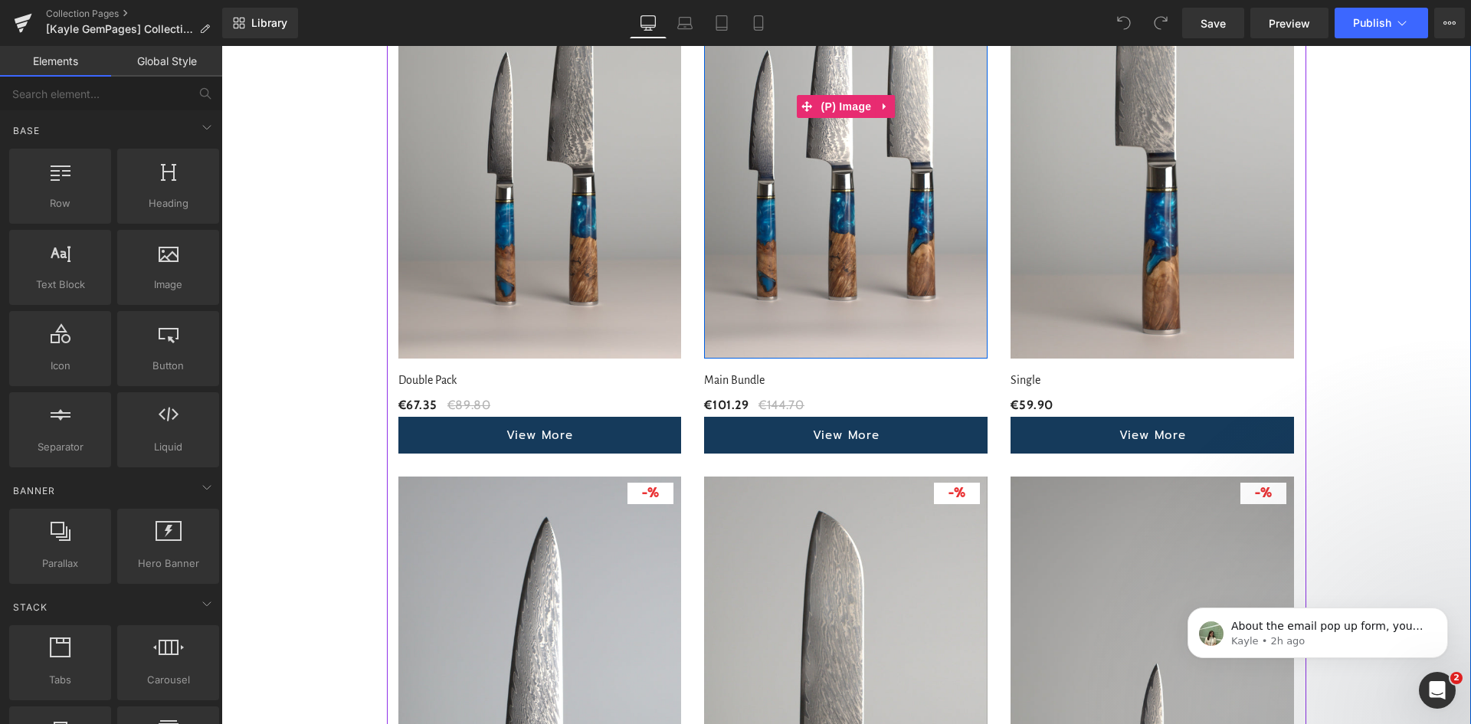
scroll to position [1149, 0]
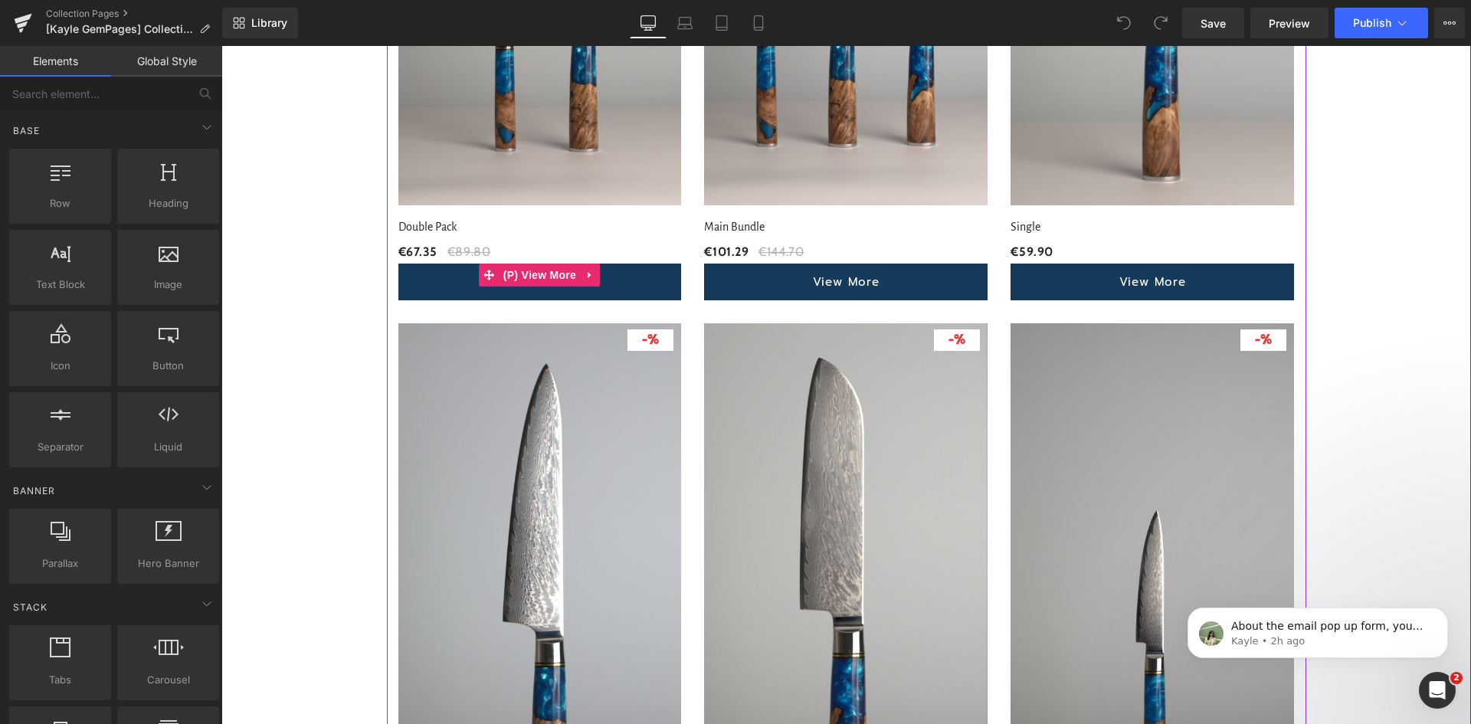
click at [624, 274] on link "View More" at bounding box center [539, 282] width 283 height 37
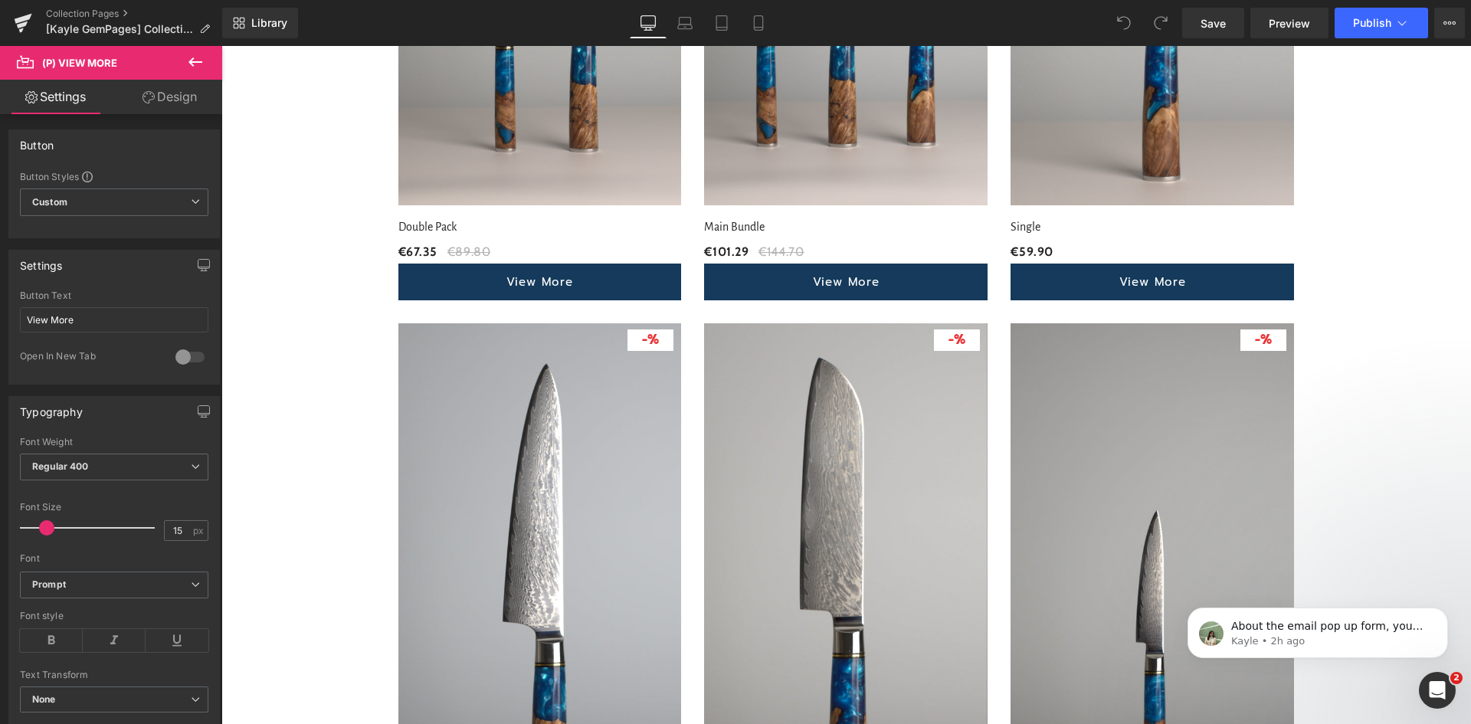
click at [180, 91] on link "Design" at bounding box center [169, 97] width 111 height 34
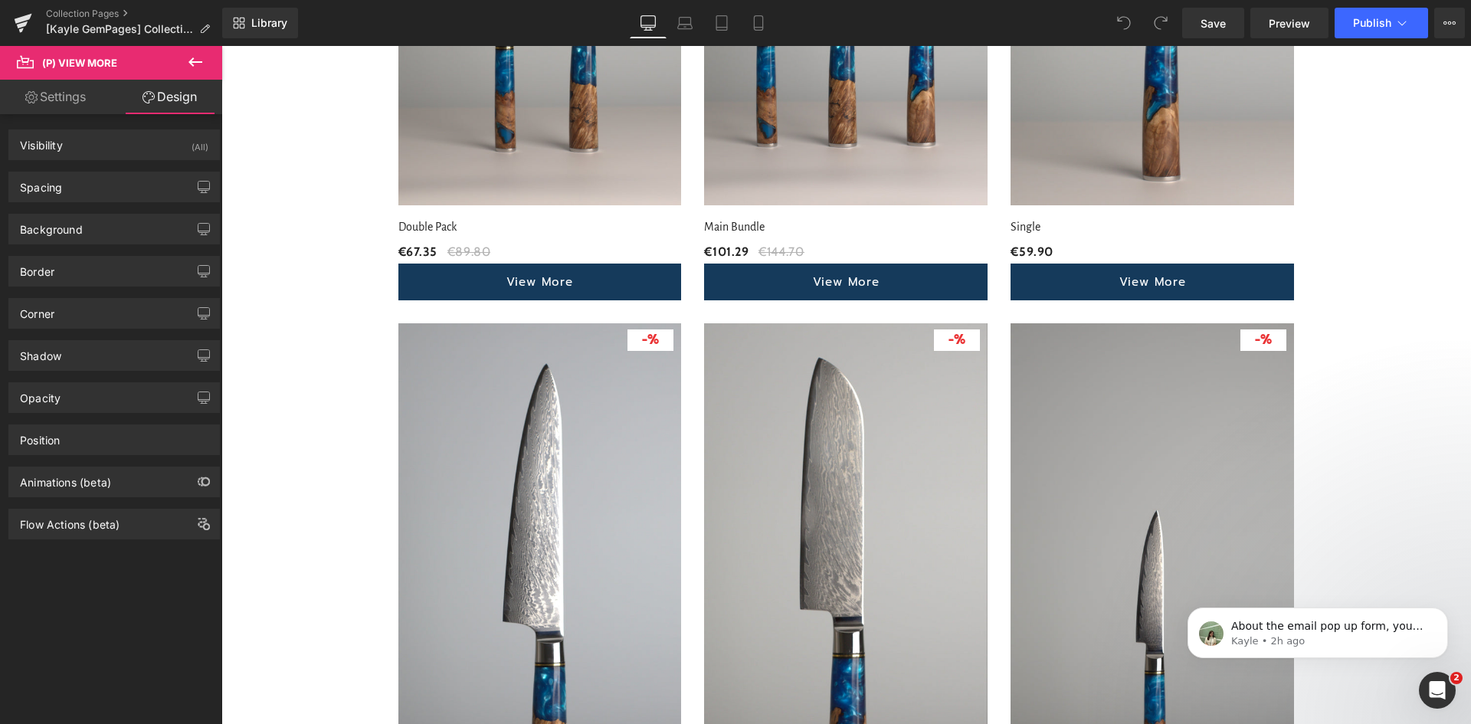
type input "0"
type input "15"
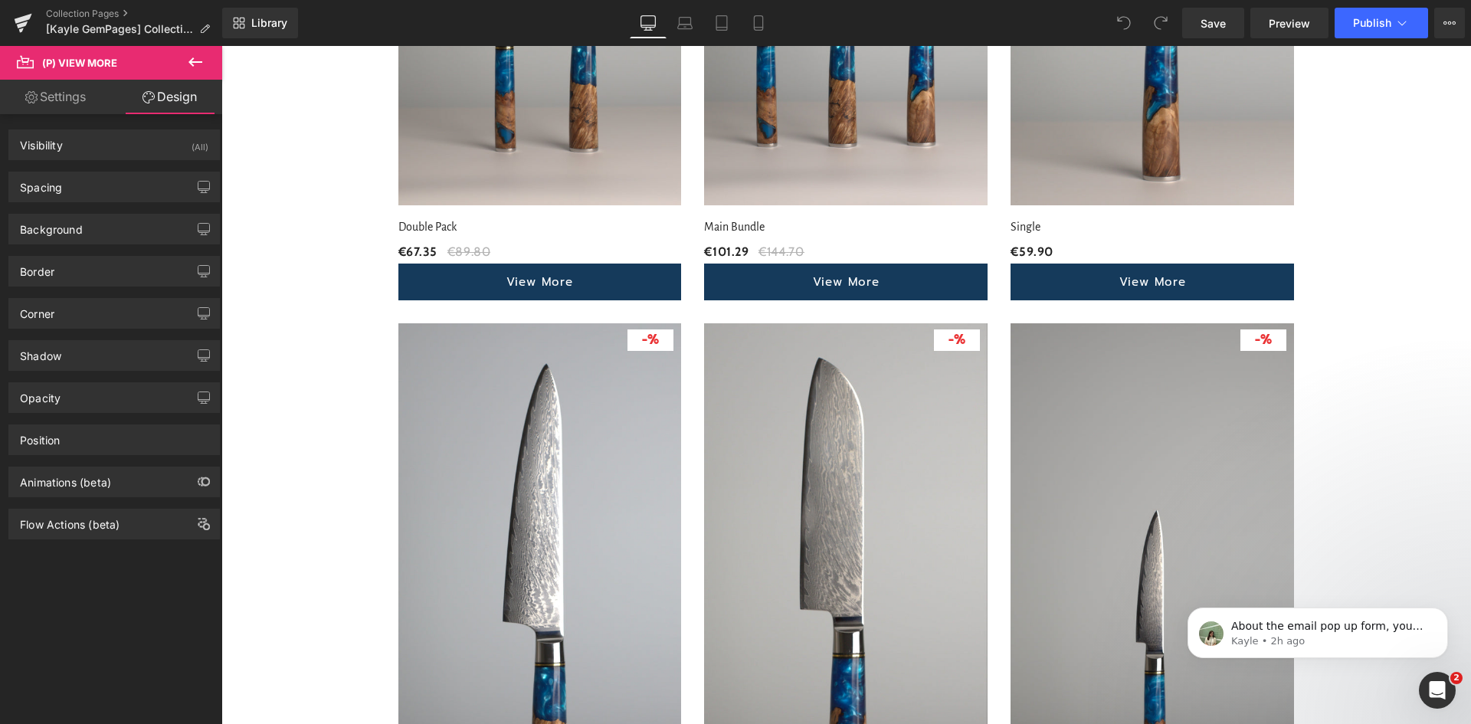
type input "30"
type input "15"
type input "30"
click at [112, 195] on div "Spacing" at bounding box center [114, 186] width 210 height 29
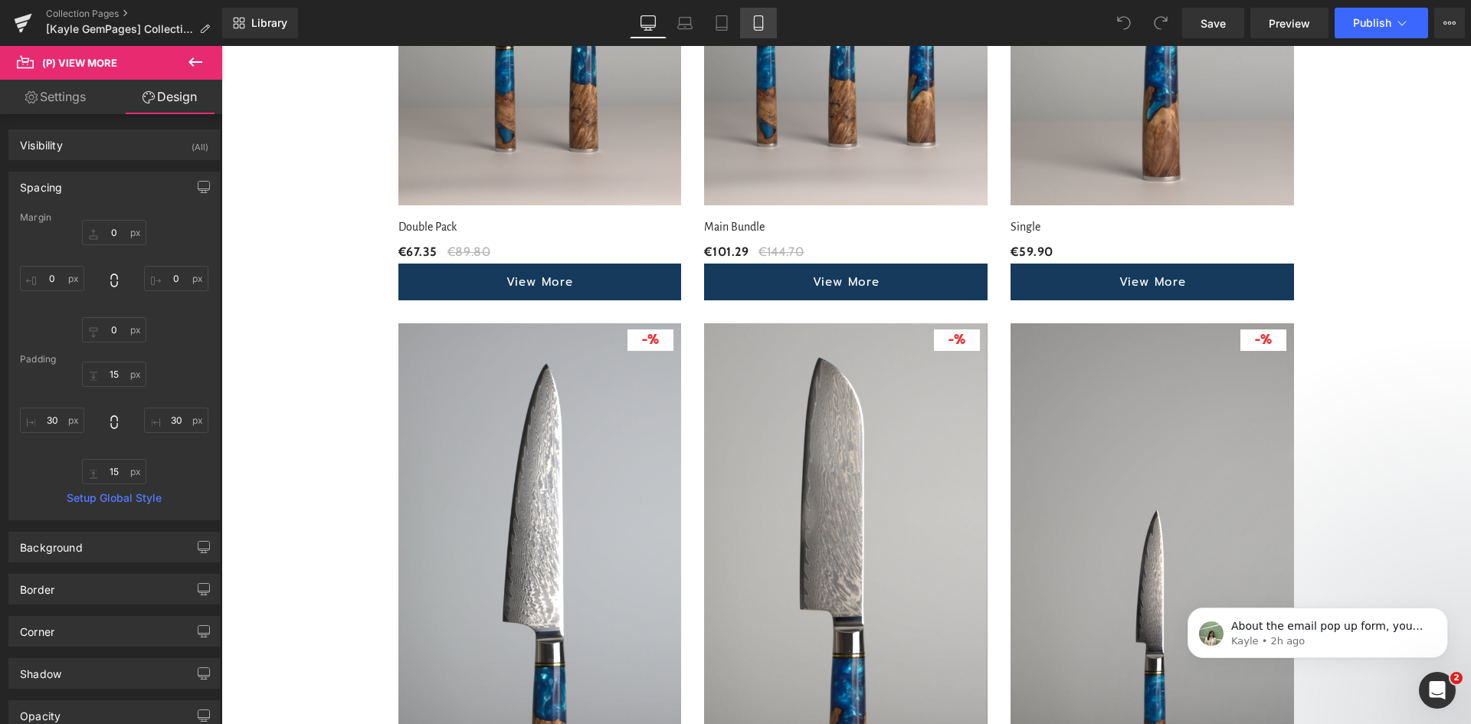
click at [757, 15] on link "Mobile" at bounding box center [758, 23] width 37 height 31
type input "0"
type input "8"
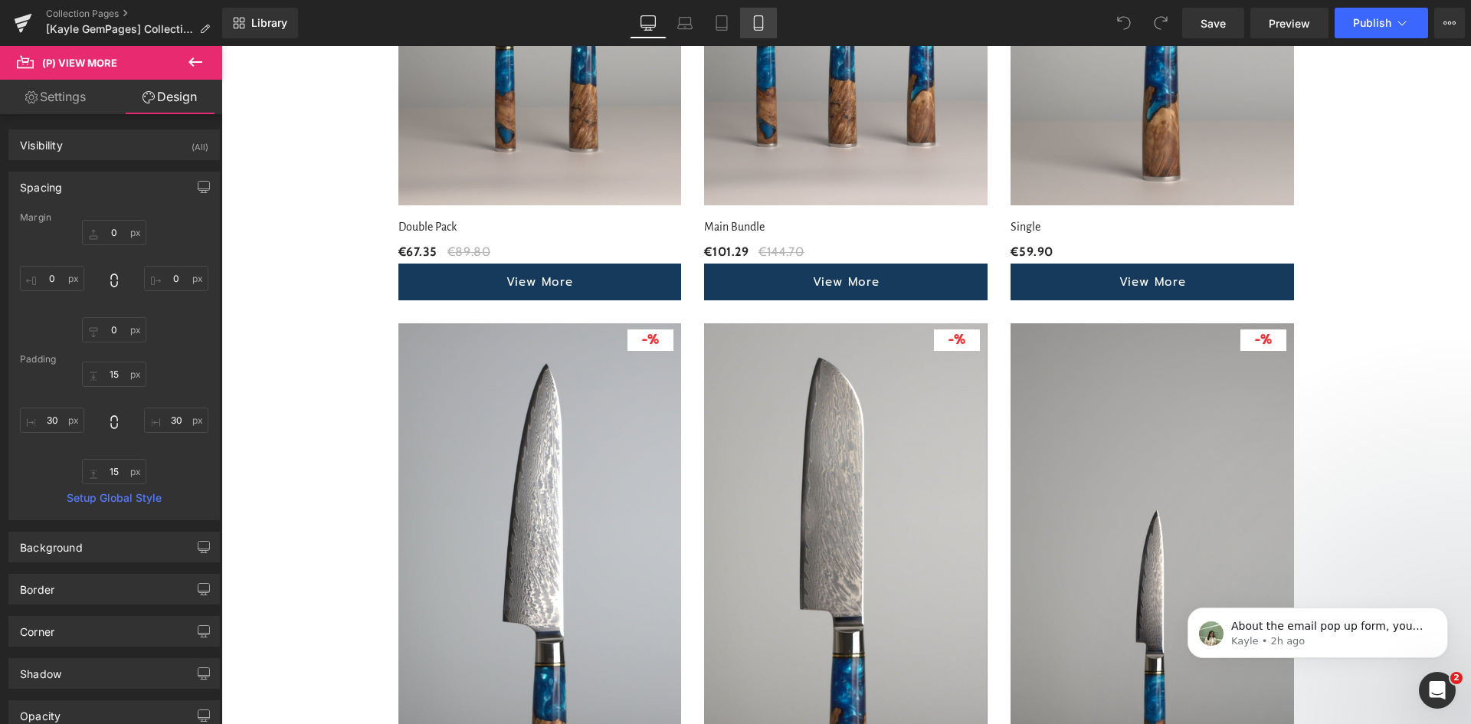
type input "15"
type input "30"
type input "15"
type input "30"
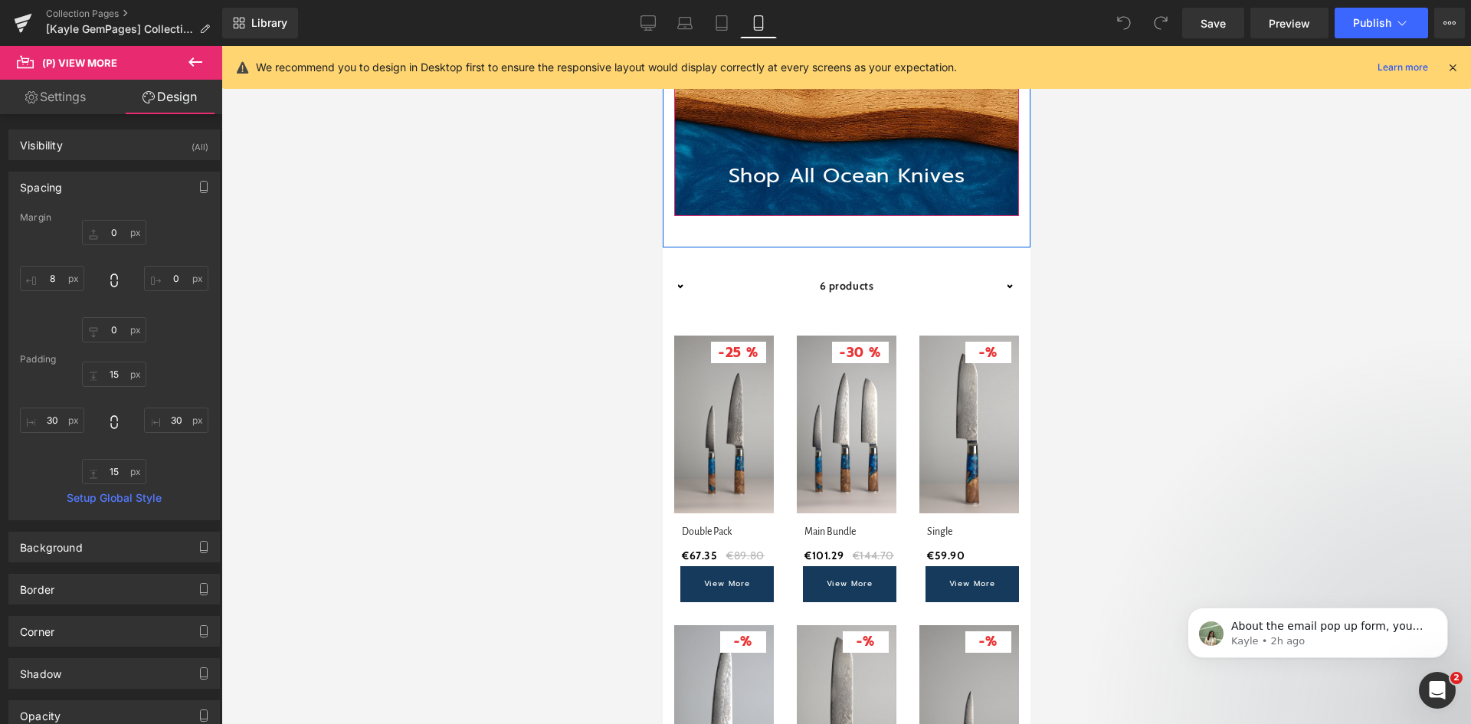
scroll to position [230, 0]
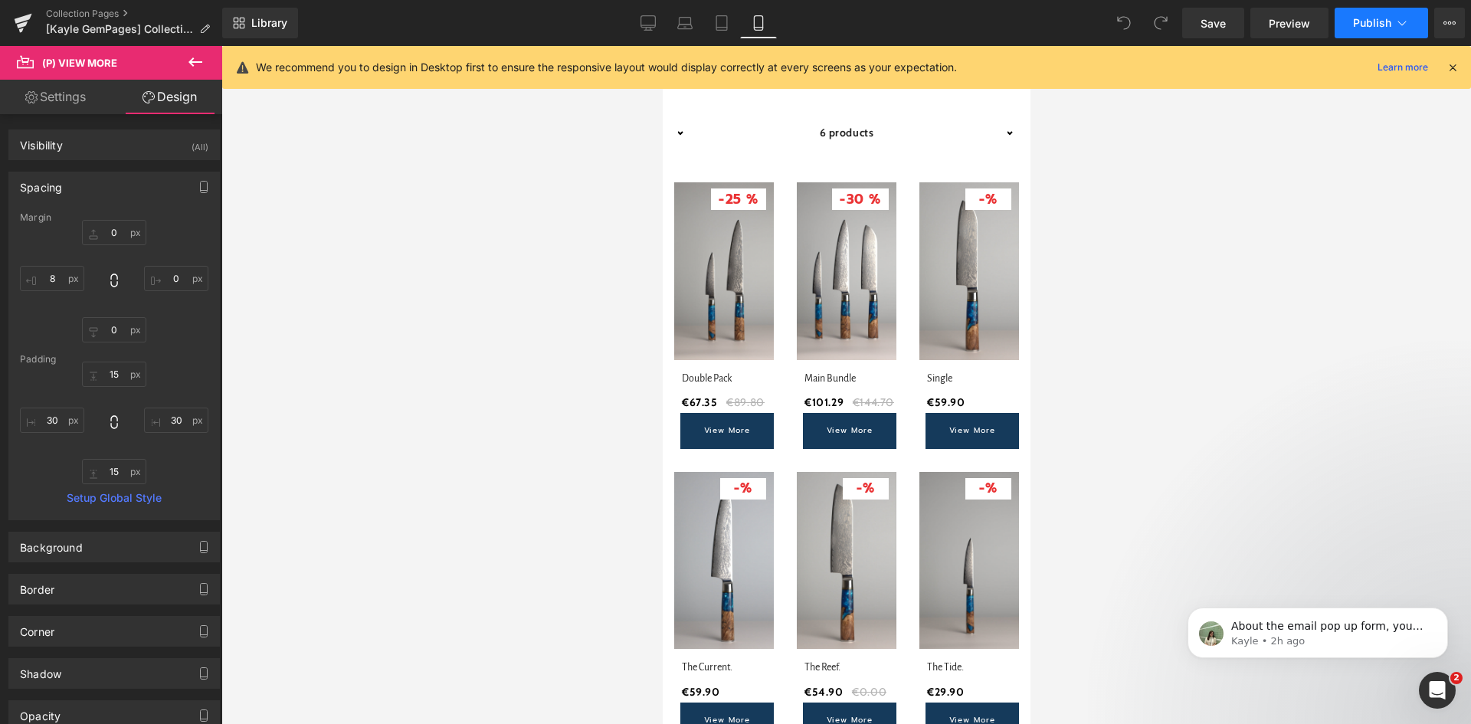
click at [1342, 25] on button "Publish" at bounding box center [1381, 23] width 93 height 31
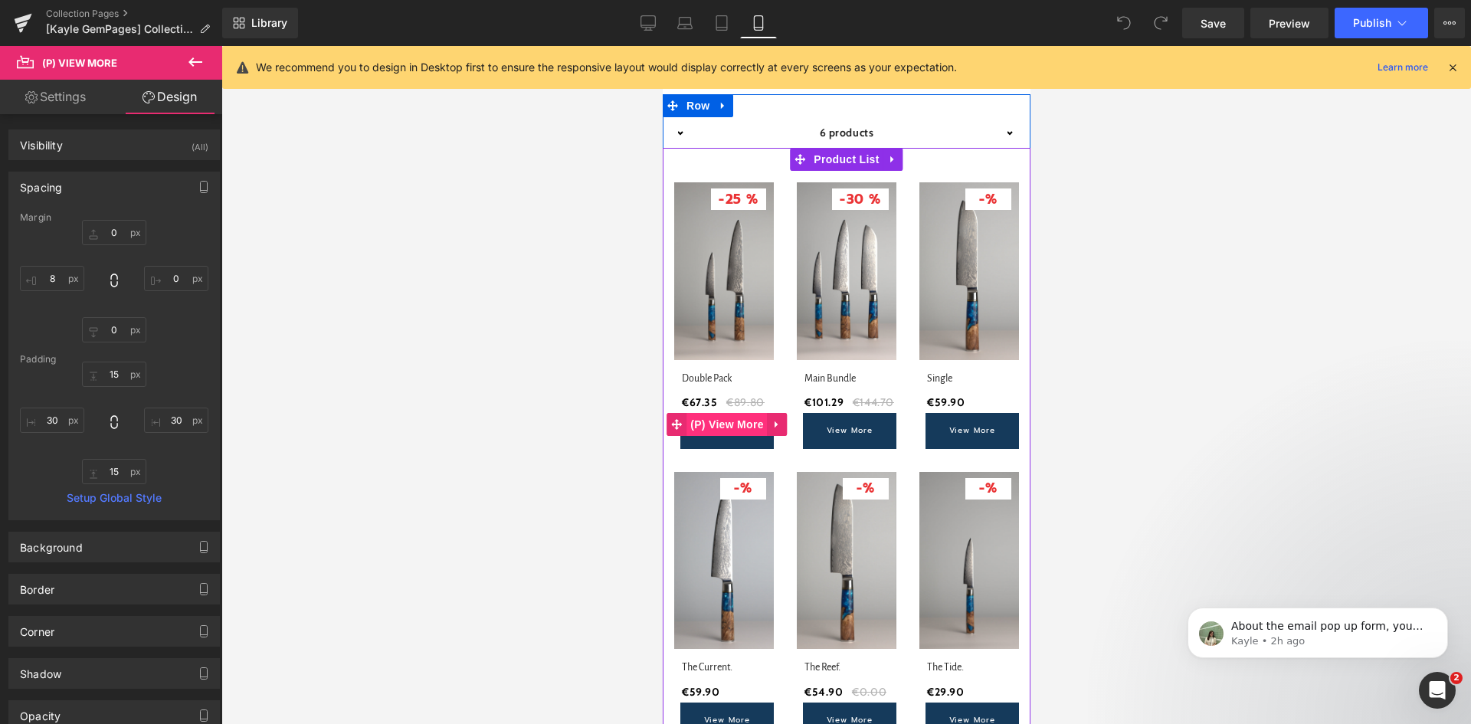
click at [733, 427] on span "(P) View More" at bounding box center [726, 424] width 80 height 23
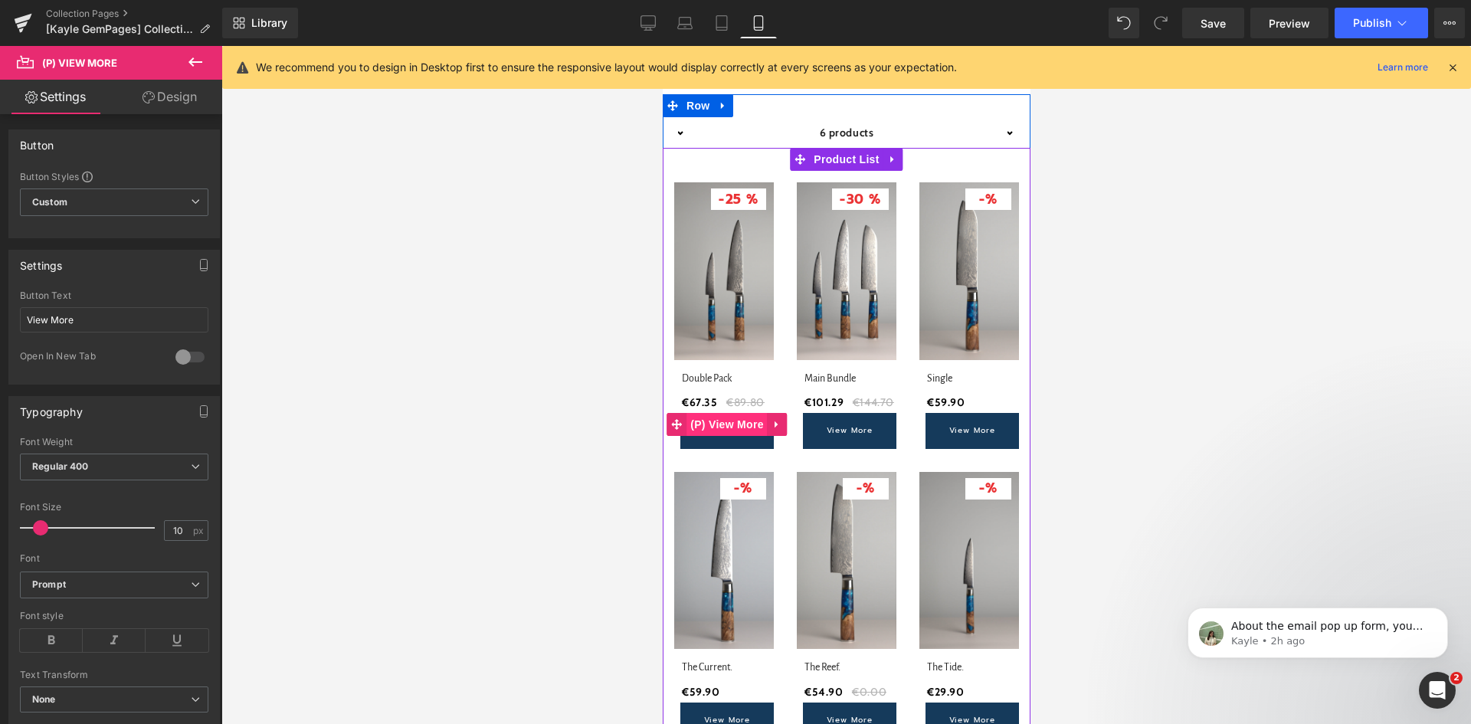
click at [732, 427] on span "(P) View More" at bounding box center [726, 424] width 80 height 23
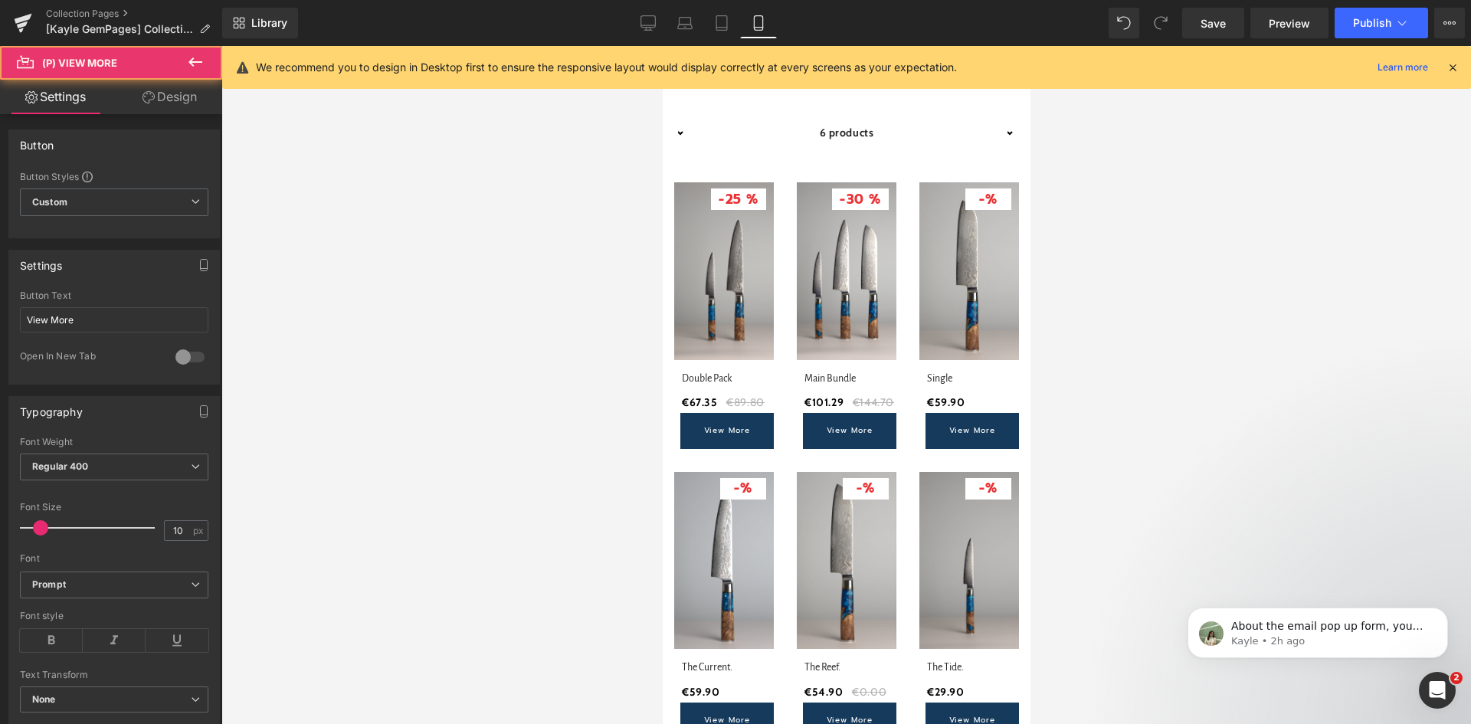
click at [176, 96] on link "Design" at bounding box center [169, 97] width 111 height 34
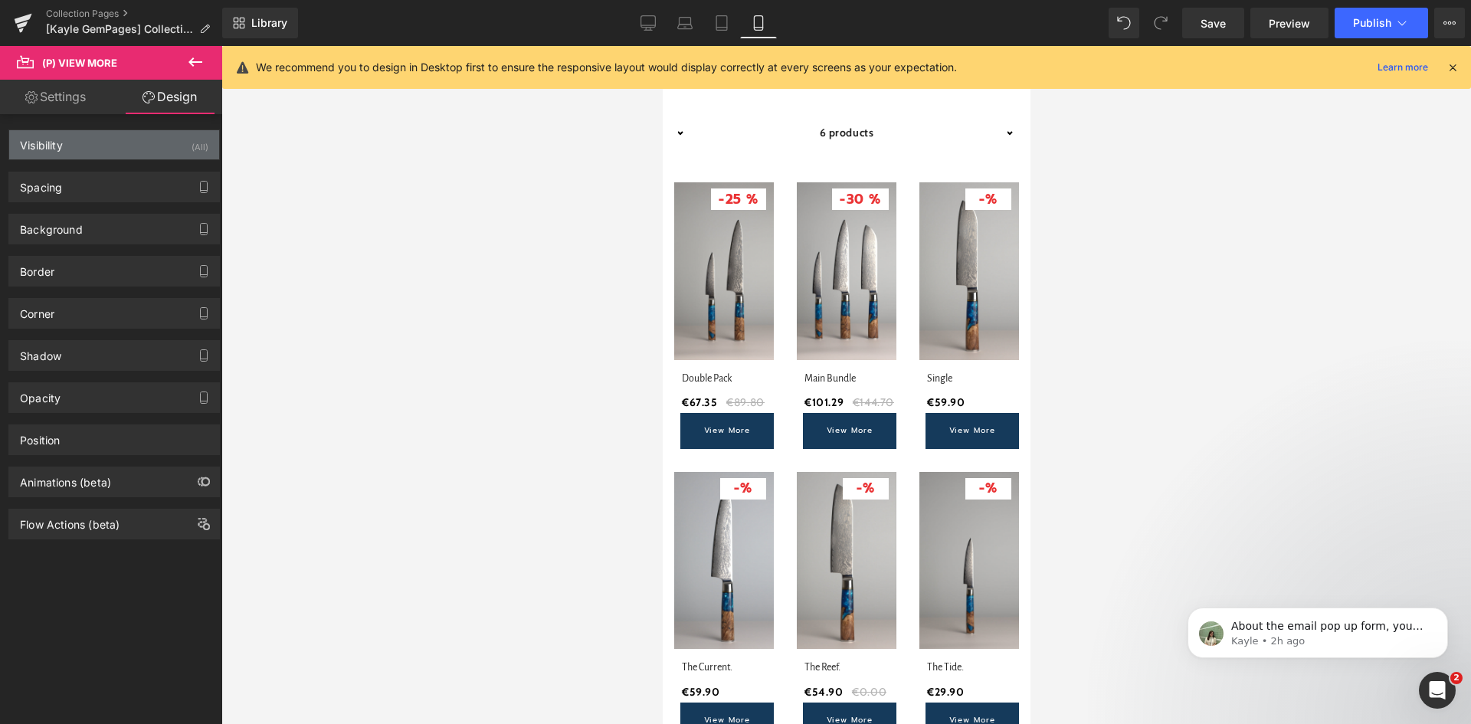
type input "0"
type input "2"
type input "0"
type input "8"
type input "17"
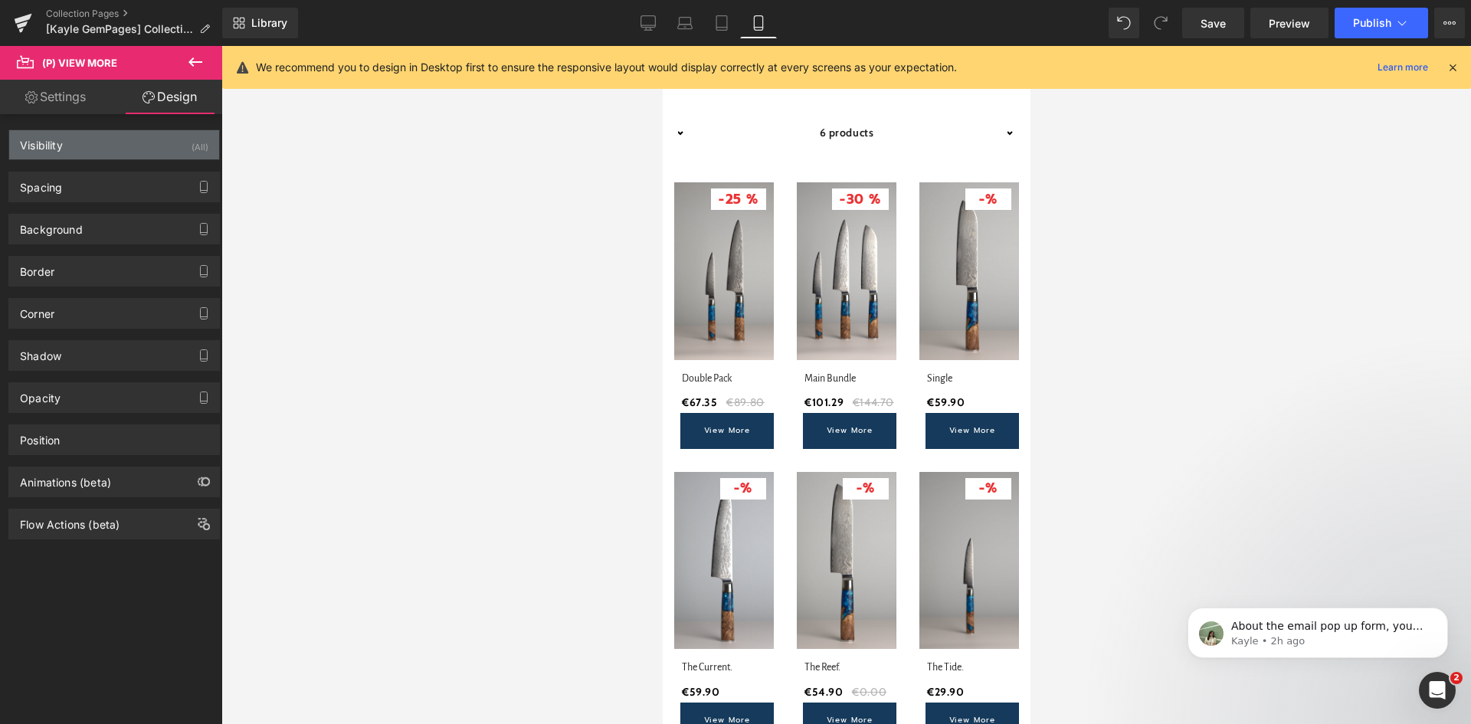
type input "30"
type input "14"
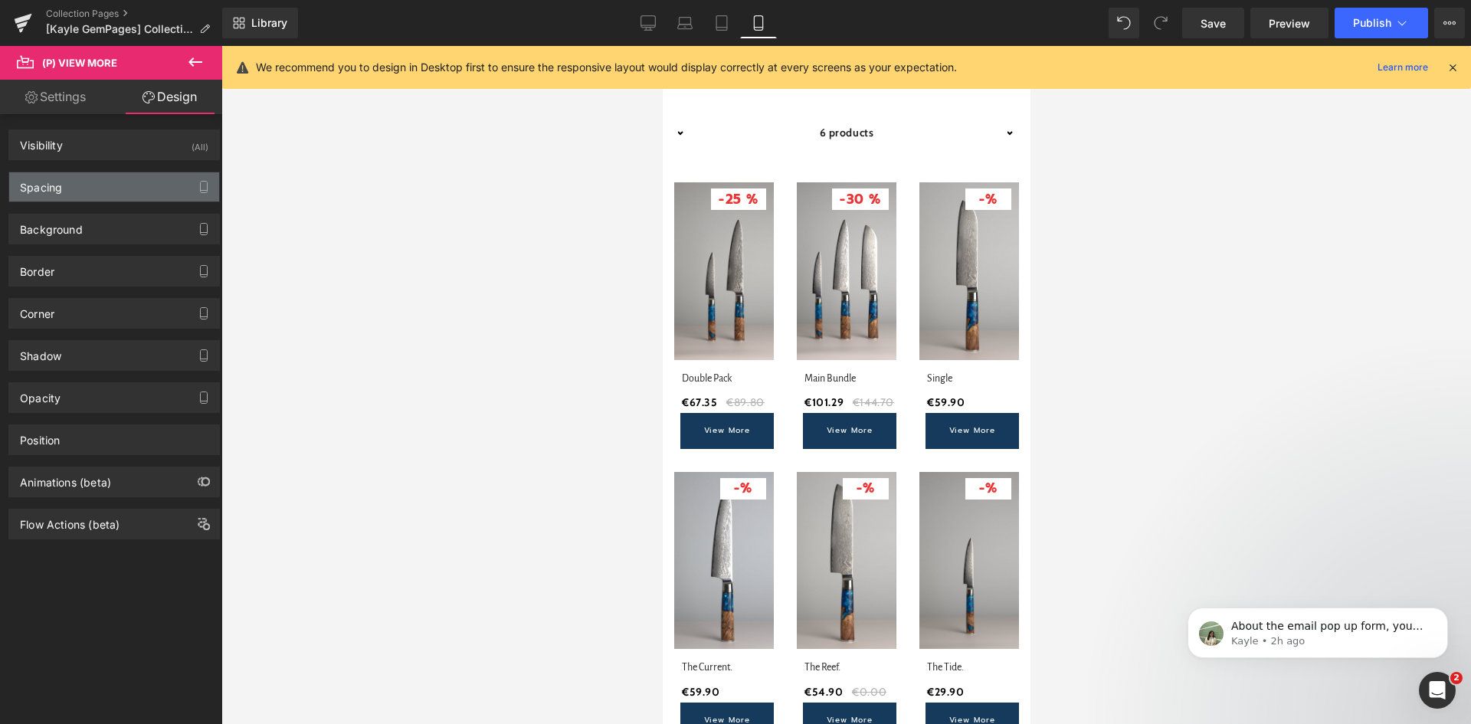
click at [156, 172] on div "Spacing" at bounding box center [114, 186] width 210 height 29
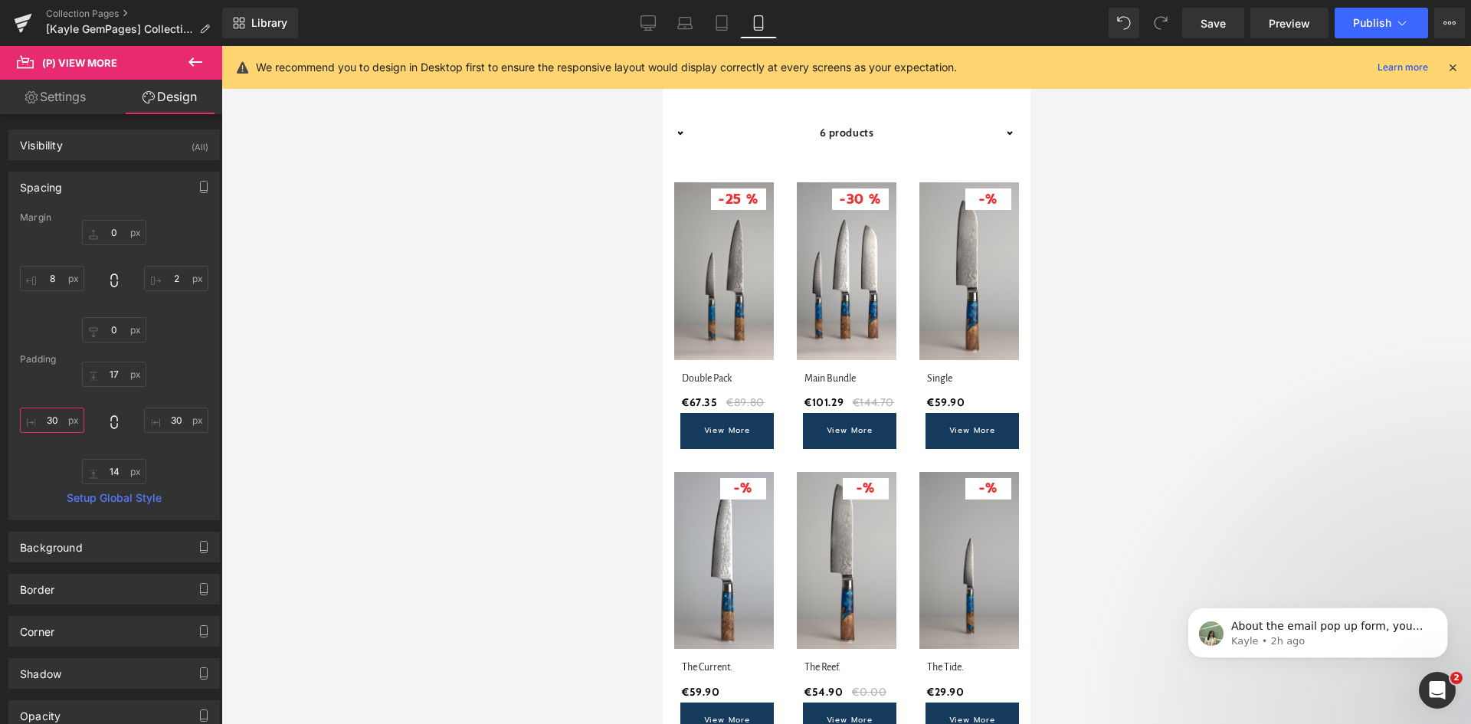
click at [54, 421] on input "30" at bounding box center [52, 420] width 64 height 25
type input "10"
click at [168, 416] on input "30" at bounding box center [176, 420] width 64 height 25
type input "10"
click at [52, 280] on input "8" at bounding box center [52, 278] width 64 height 25
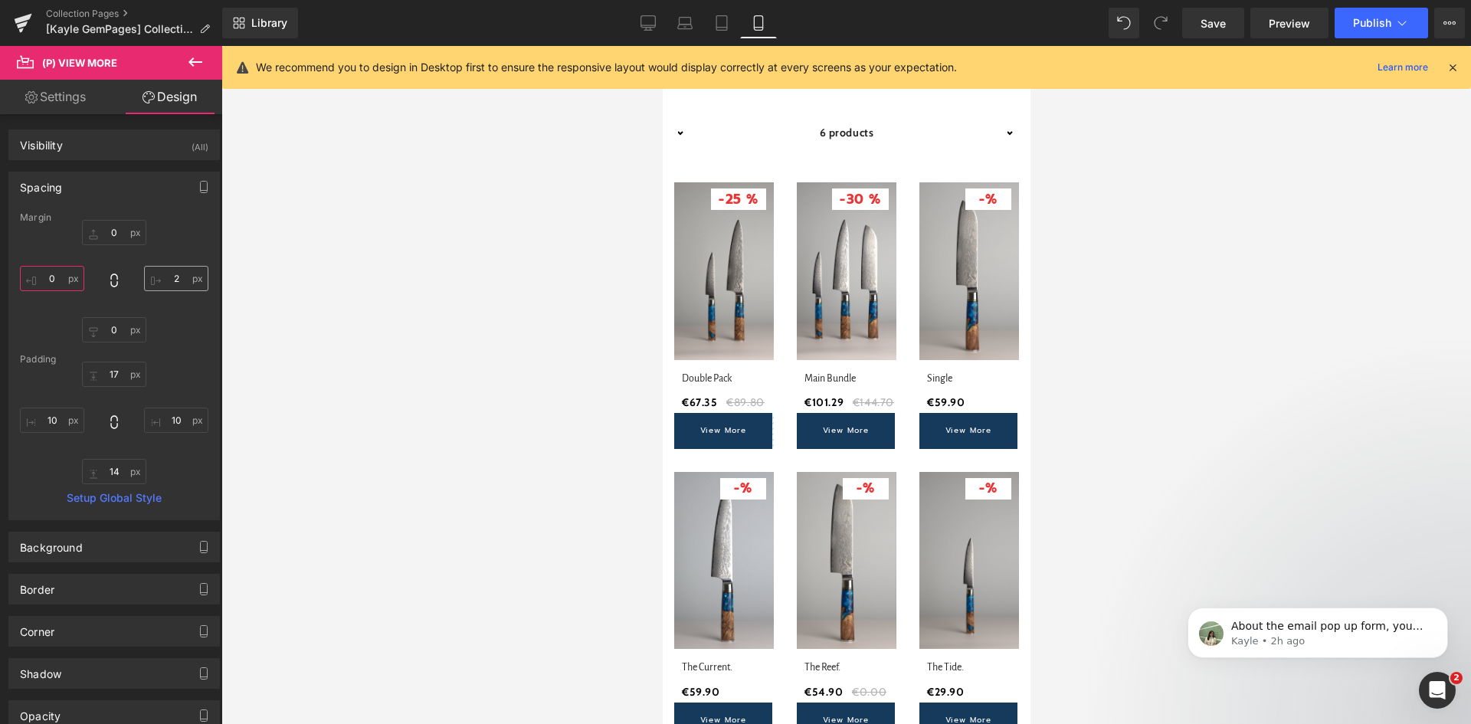
type input "0"
click at [166, 275] on input "2" at bounding box center [176, 278] width 64 height 25
type input "0"
click at [201, 191] on icon "button" at bounding box center [204, 191] width 7 height 0
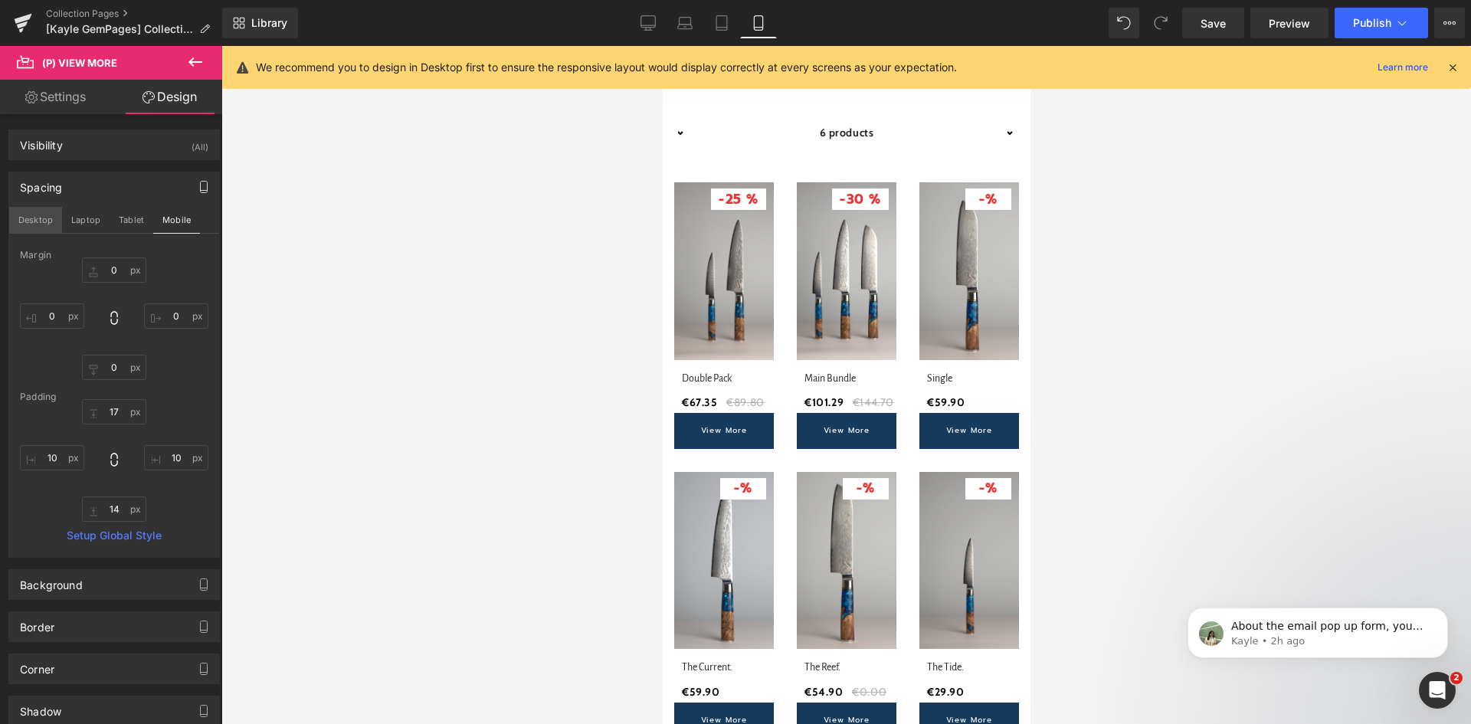
click at [45, 215] on button "Desktop" at bounding box center [35, 220] width 53 height 26
type input "0"
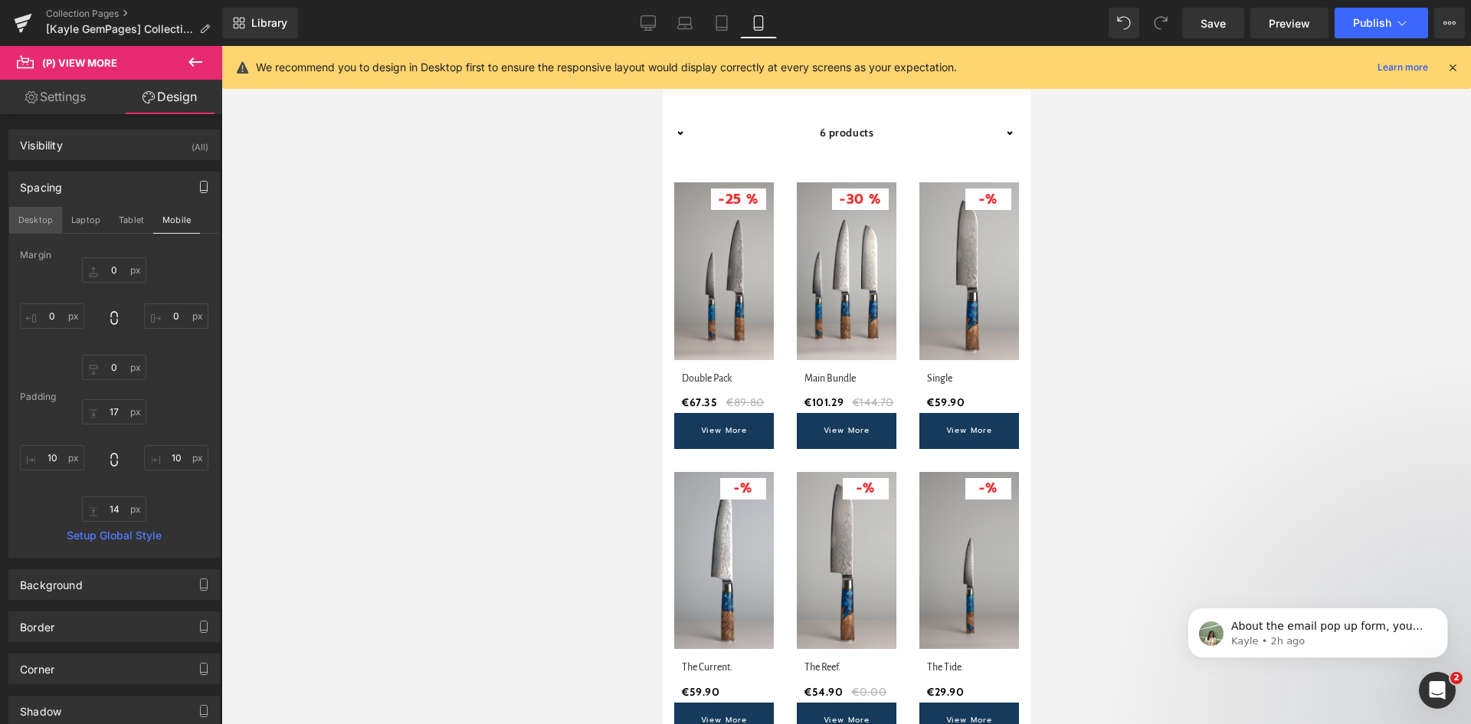
type input "15"
type input "30"
type input "15"
type input "30"
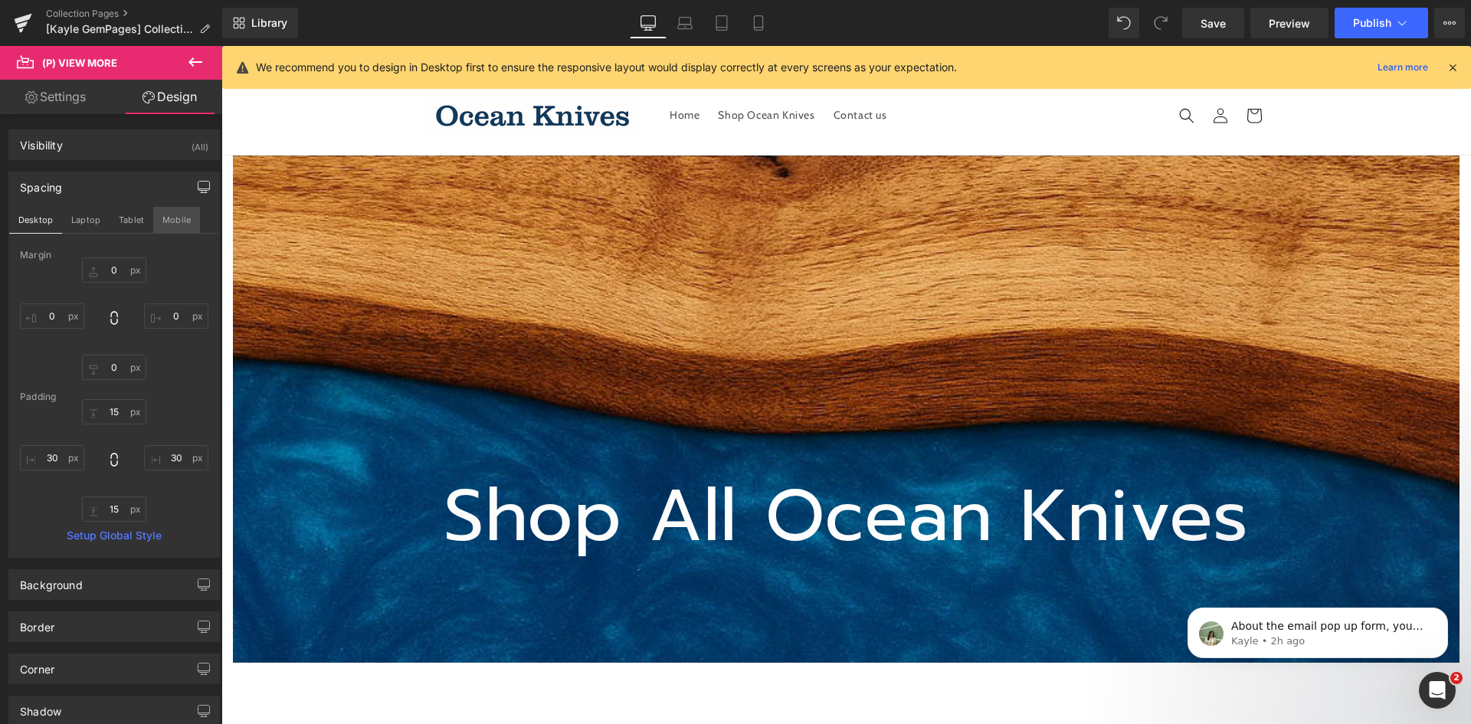
click at [176, 216] on button "Mobile" at bounding box center [176, 220] width 47 height 26
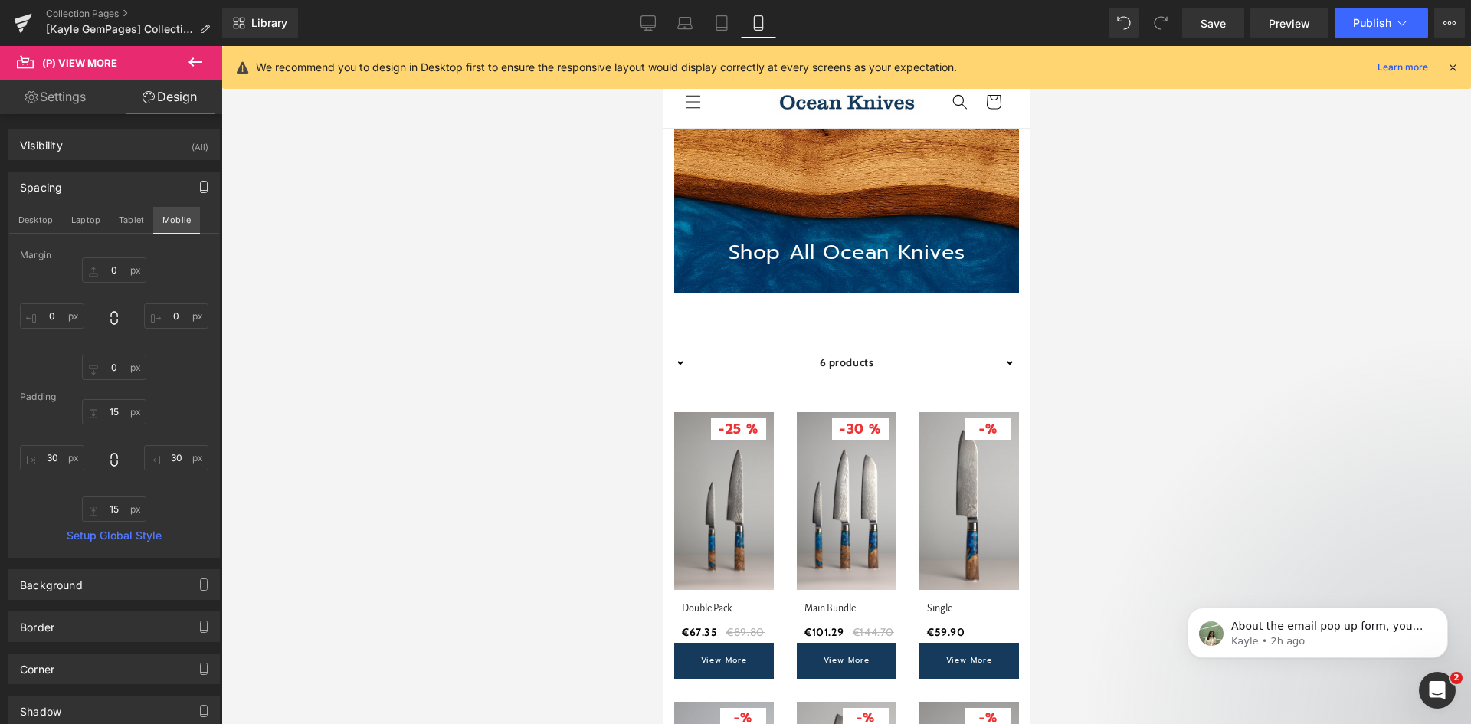
type input "0"
type input "17"
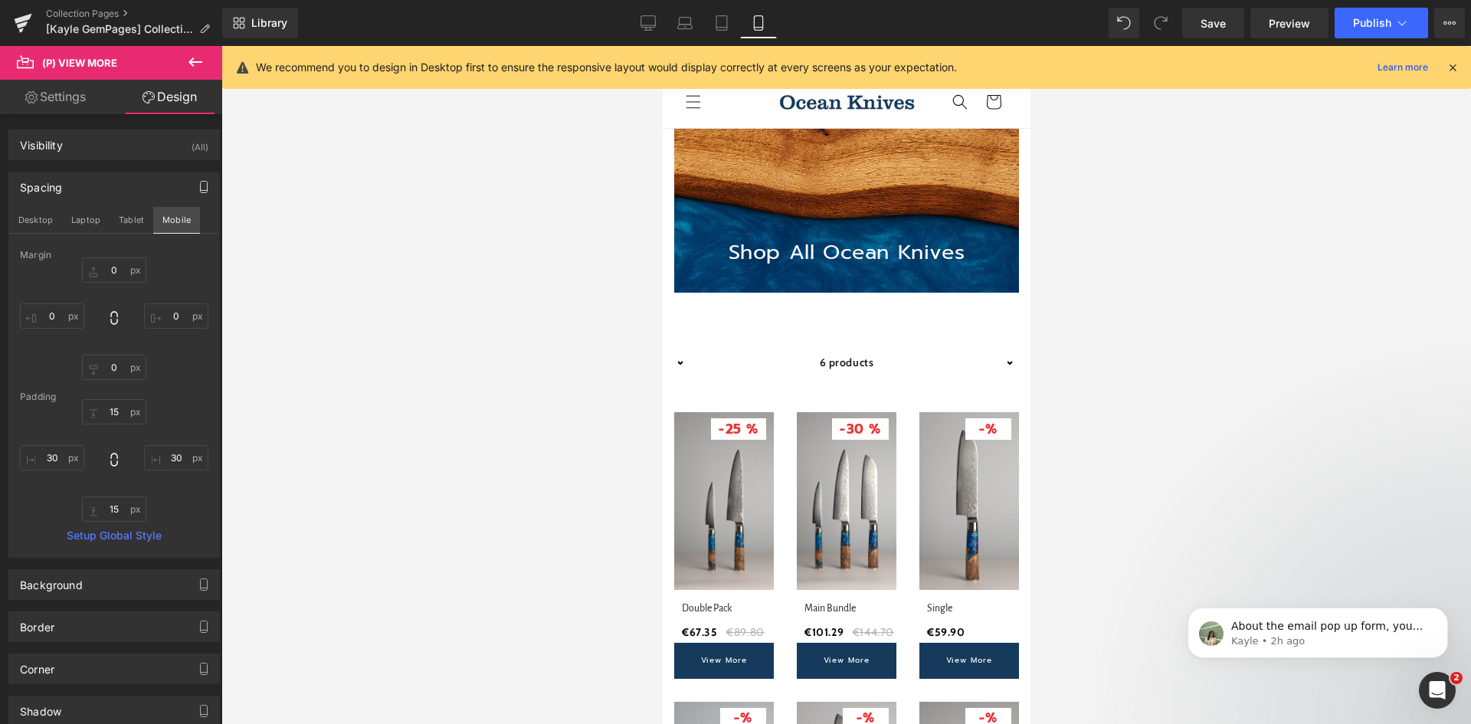
type input "10"
type input "14"
type input "10"
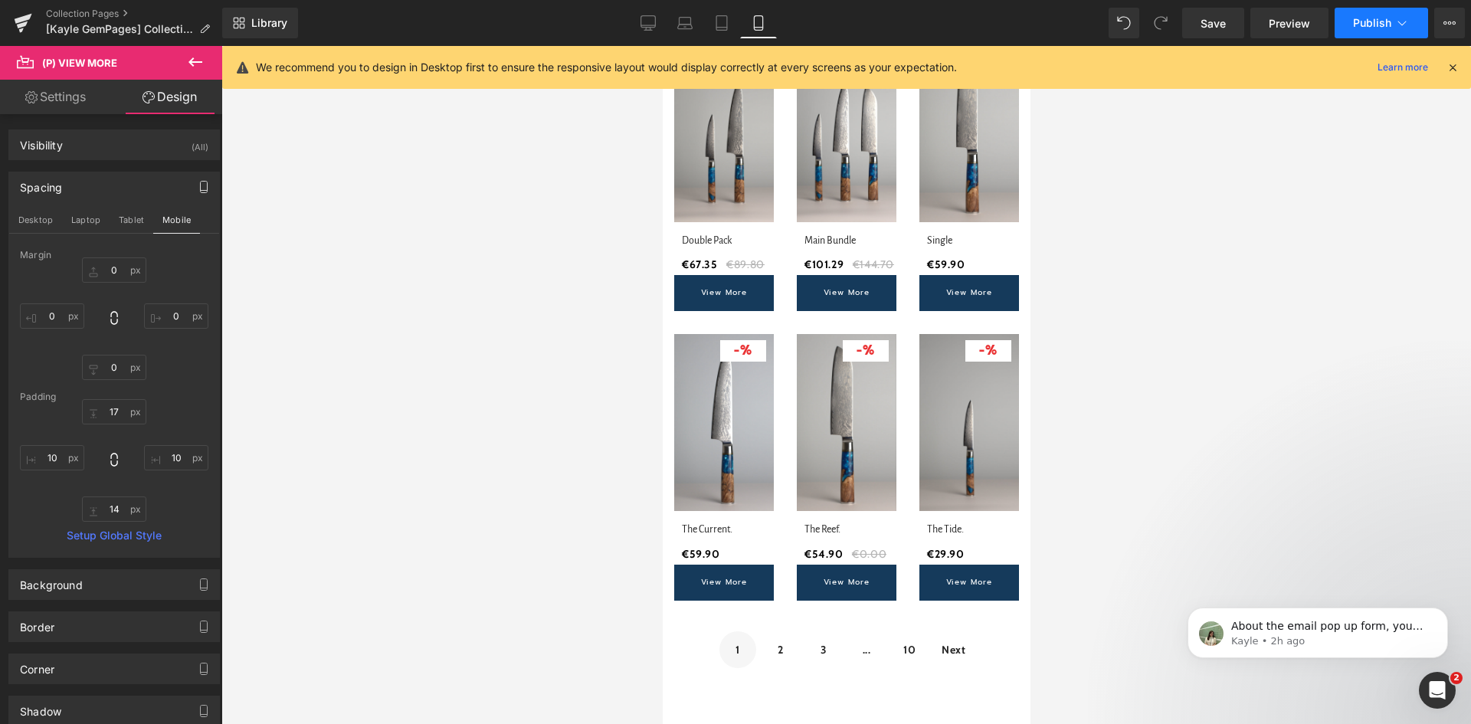
click at [1367, 23] on span "Publish" at bounding box center [1372, 23] width 38 height 12
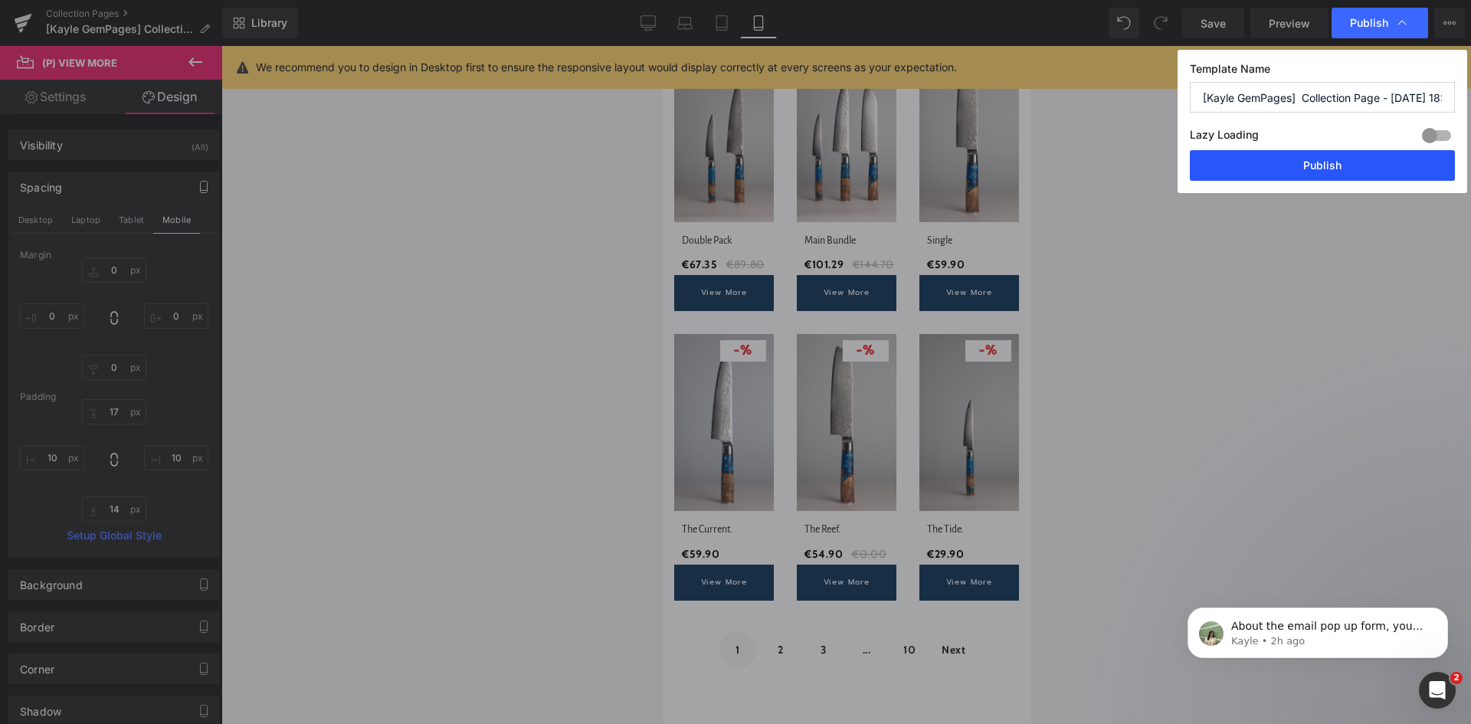
click at [1312, 166] on button "Publish" at bounding box center [1322, 165] width 265 height 31
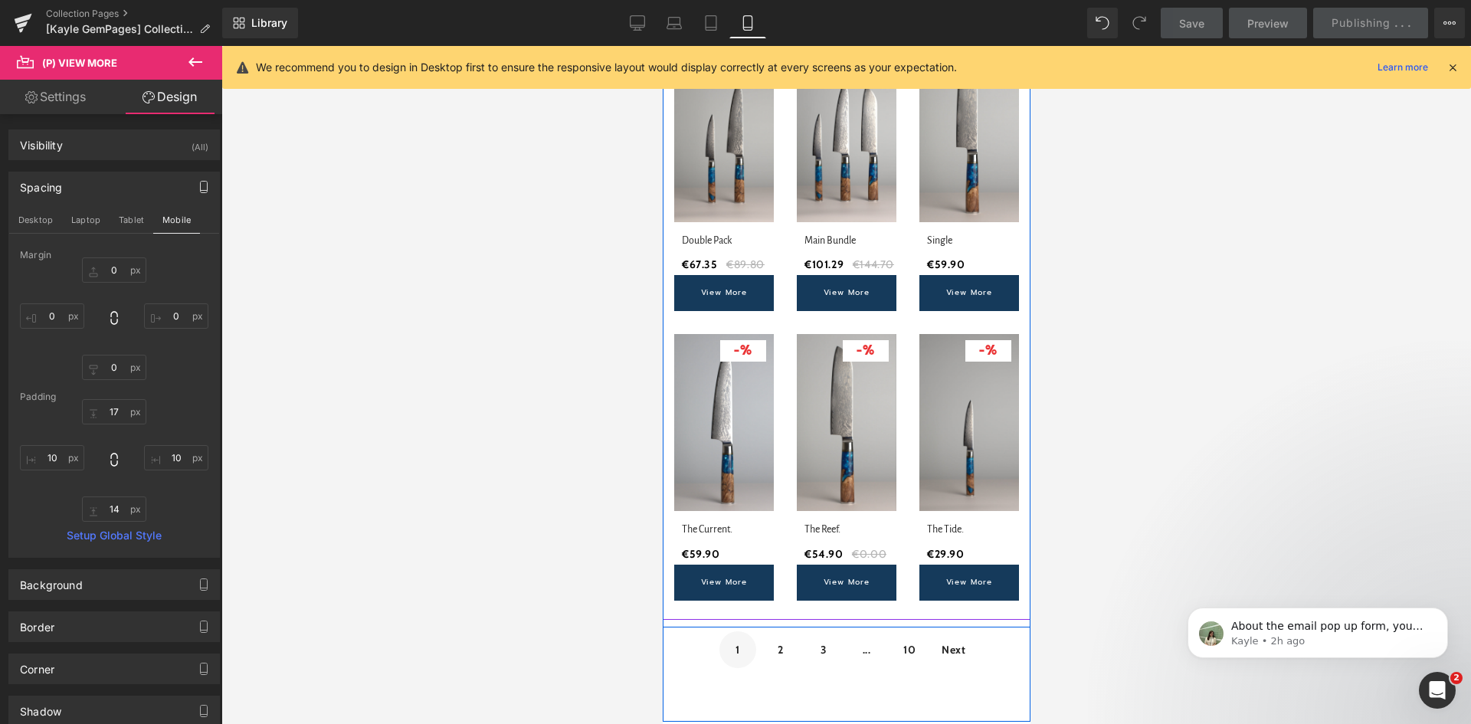
scroll to position [291, 0]
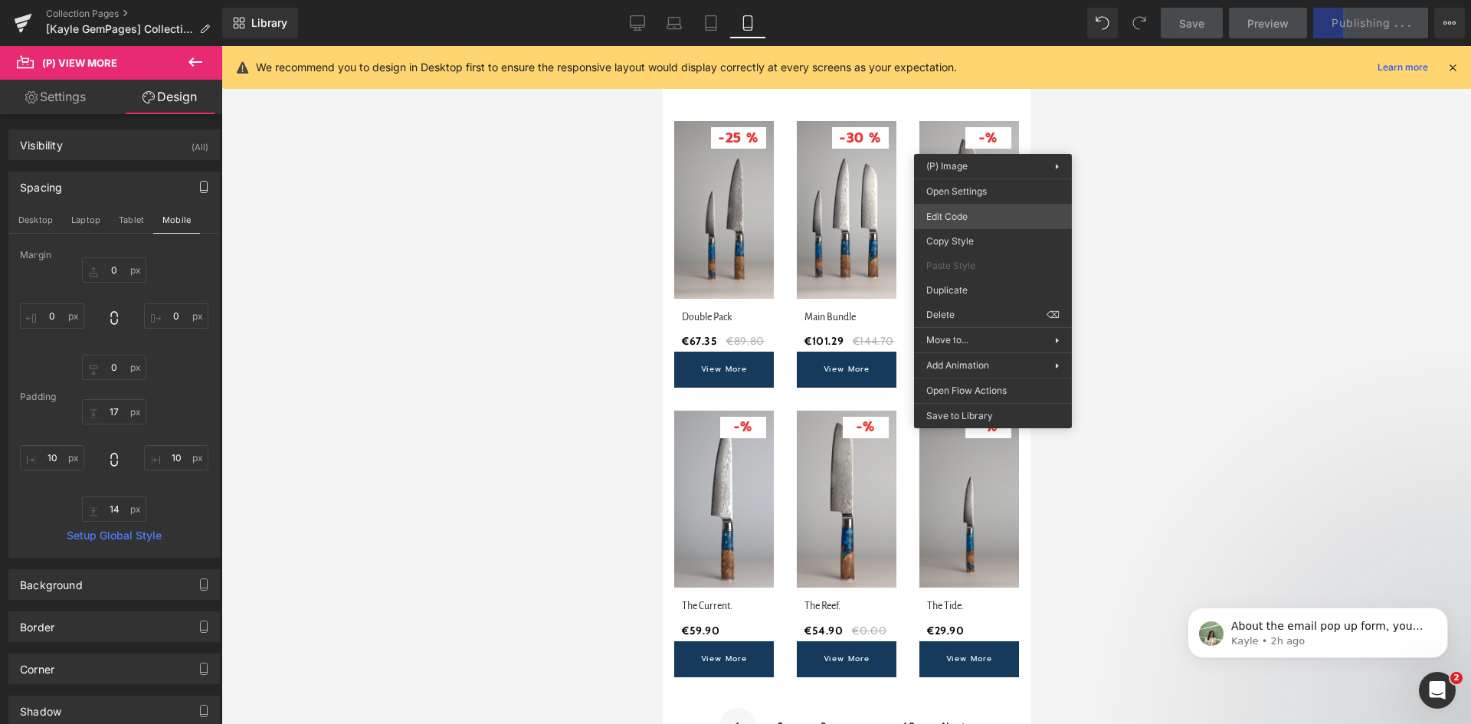
click at [965, 0] on div "(P) View More You are previewing how the will restyle your page. You can not ed…" at bounding box center [735, 0] width 1471 height 0
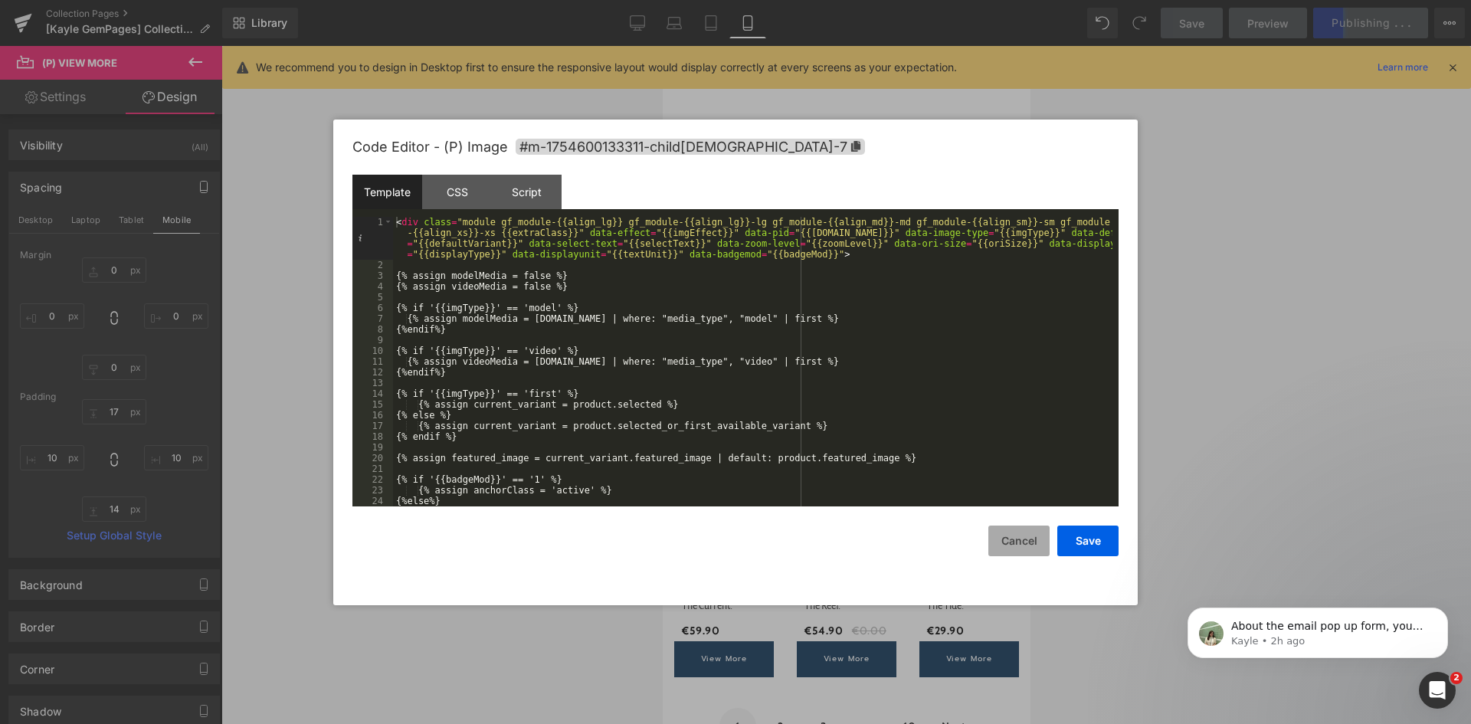
click at [1017, 536] on button "Cancel" at bounding box center [1018, 541] width 61 height 31
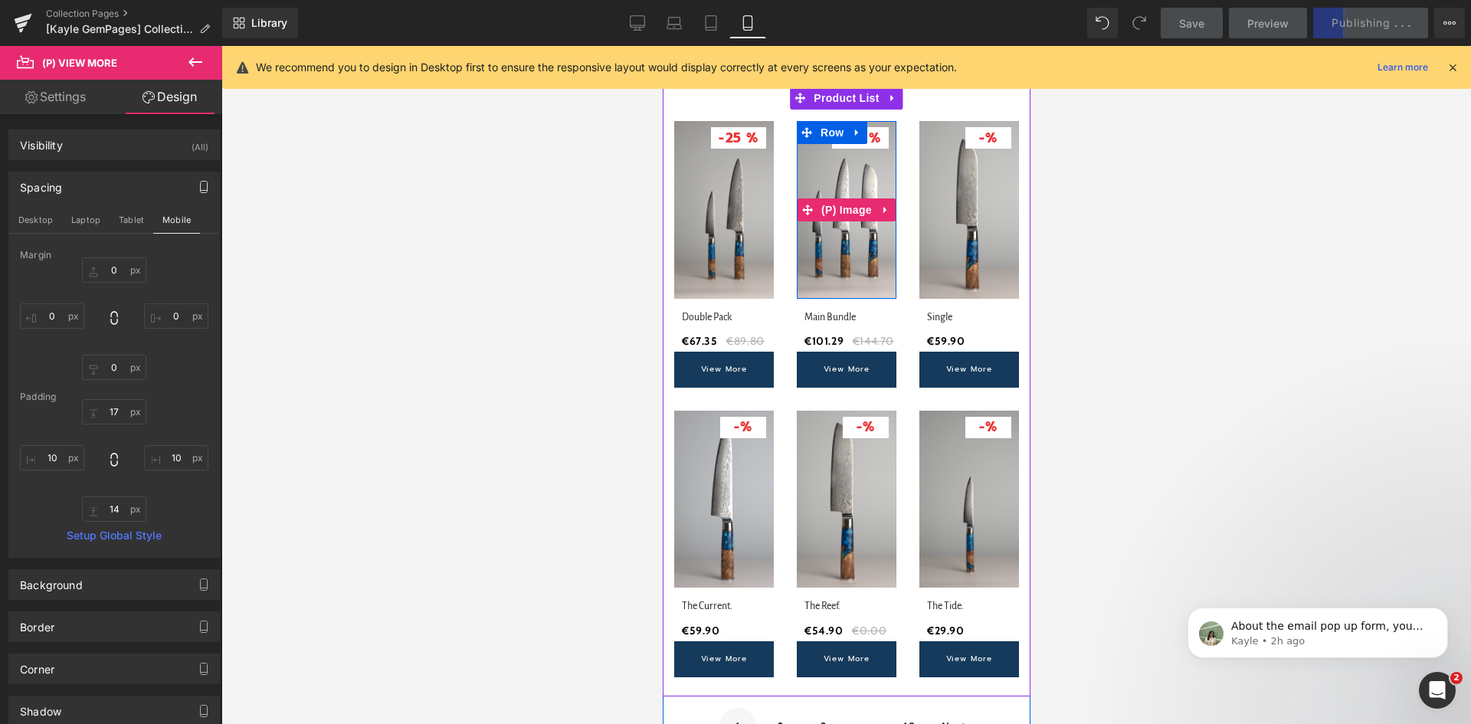
click at [871, 136] on span "%" at bounding box center [874, 138] width 12 height 20
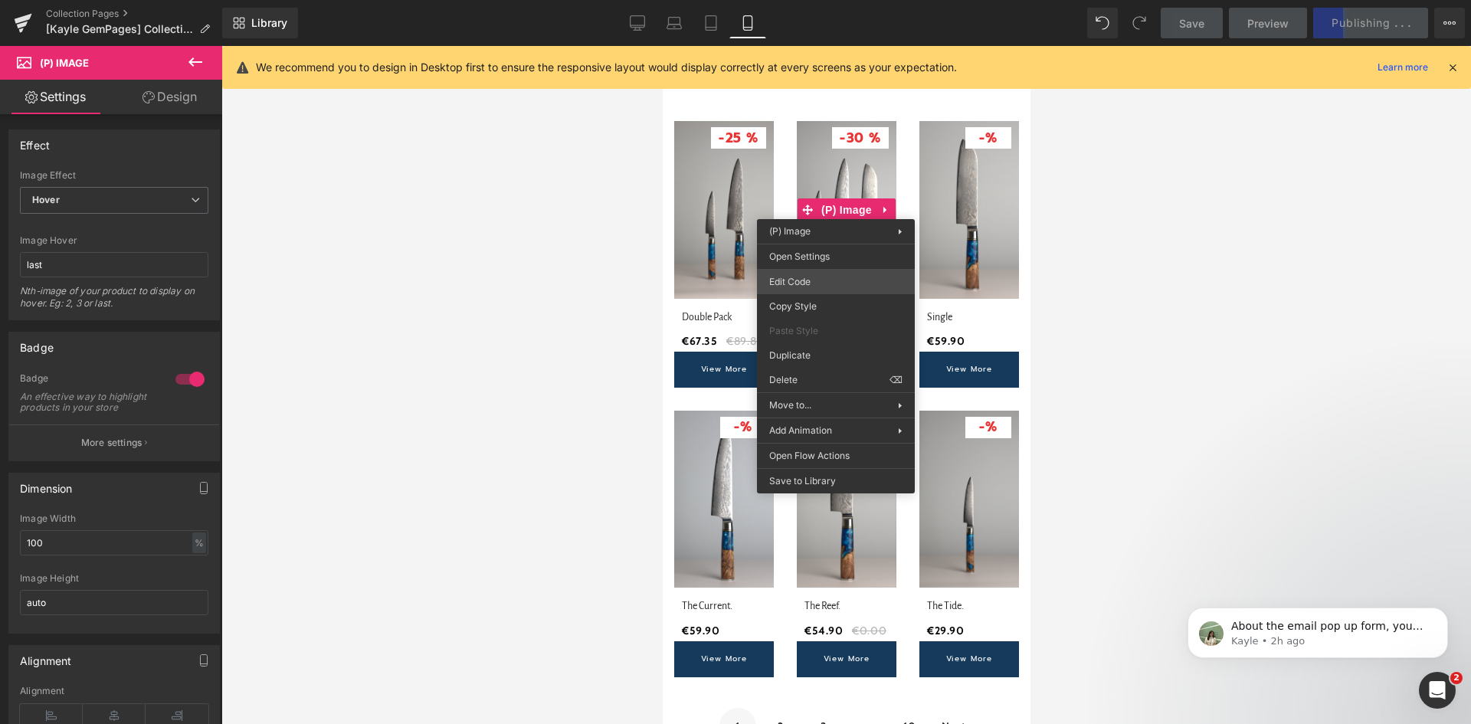
click at [798, 0] on div "(P) View More You are previewing how the will restyle your page. You can not ed…" at bounding box center [735, 0] width 1471 height 0
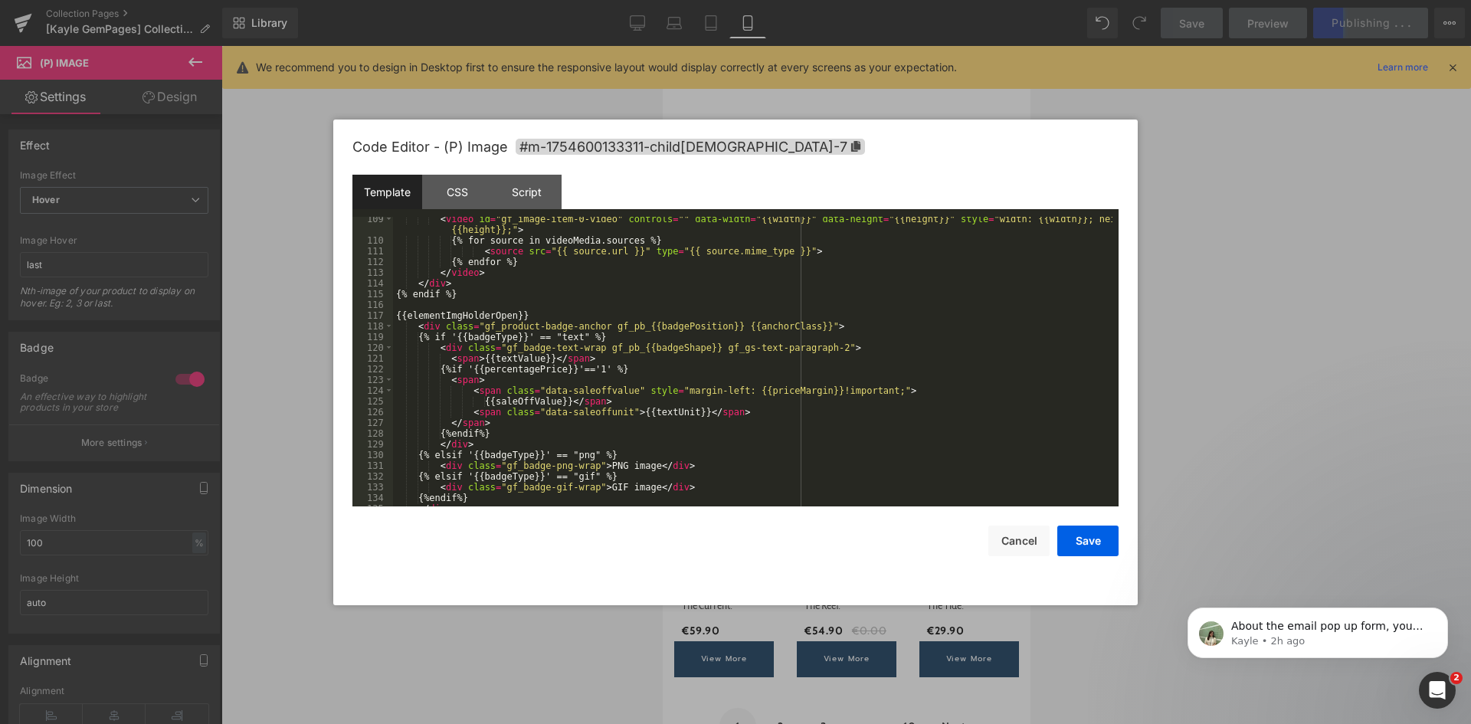
scroll to position [1333, 0]
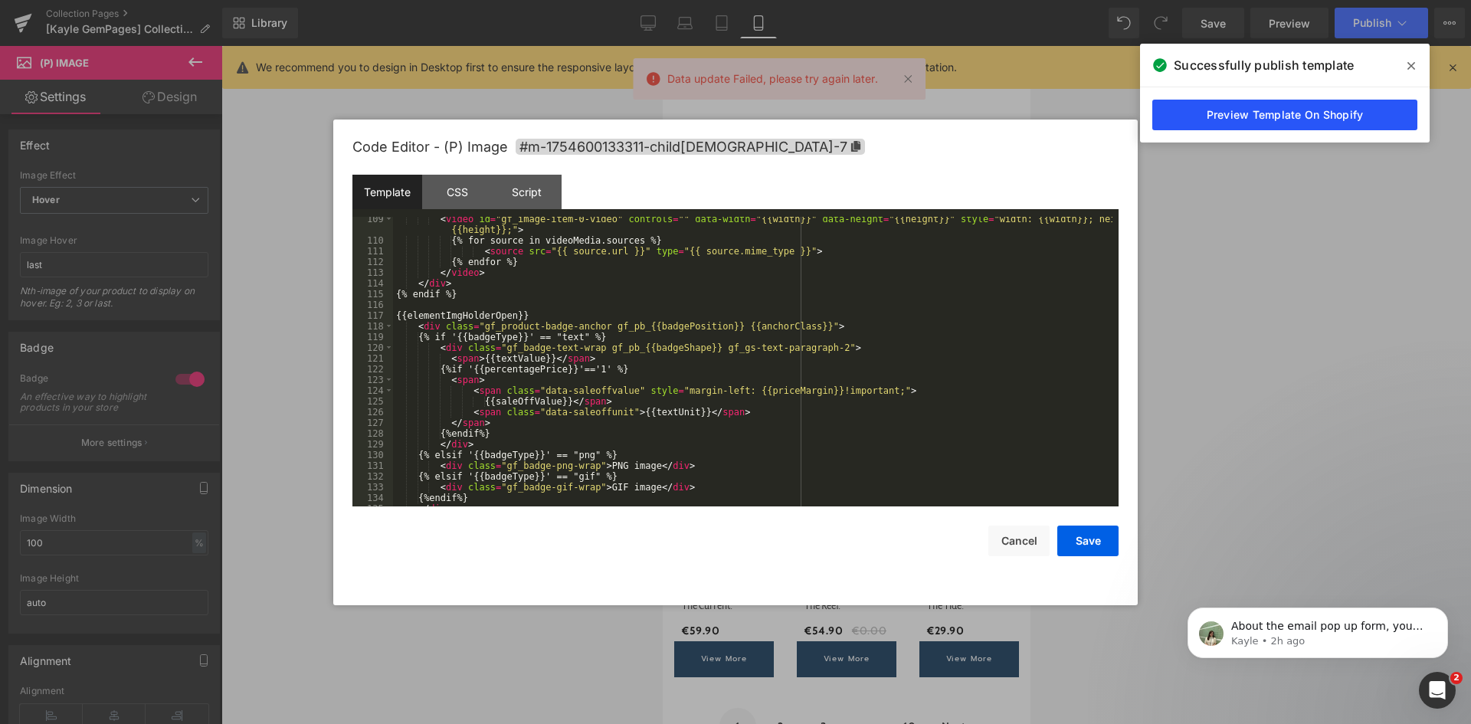
click at [1252, 119] on link "Preview Template On Shopify" at bounding box center [1284, 115] width 265 height 31
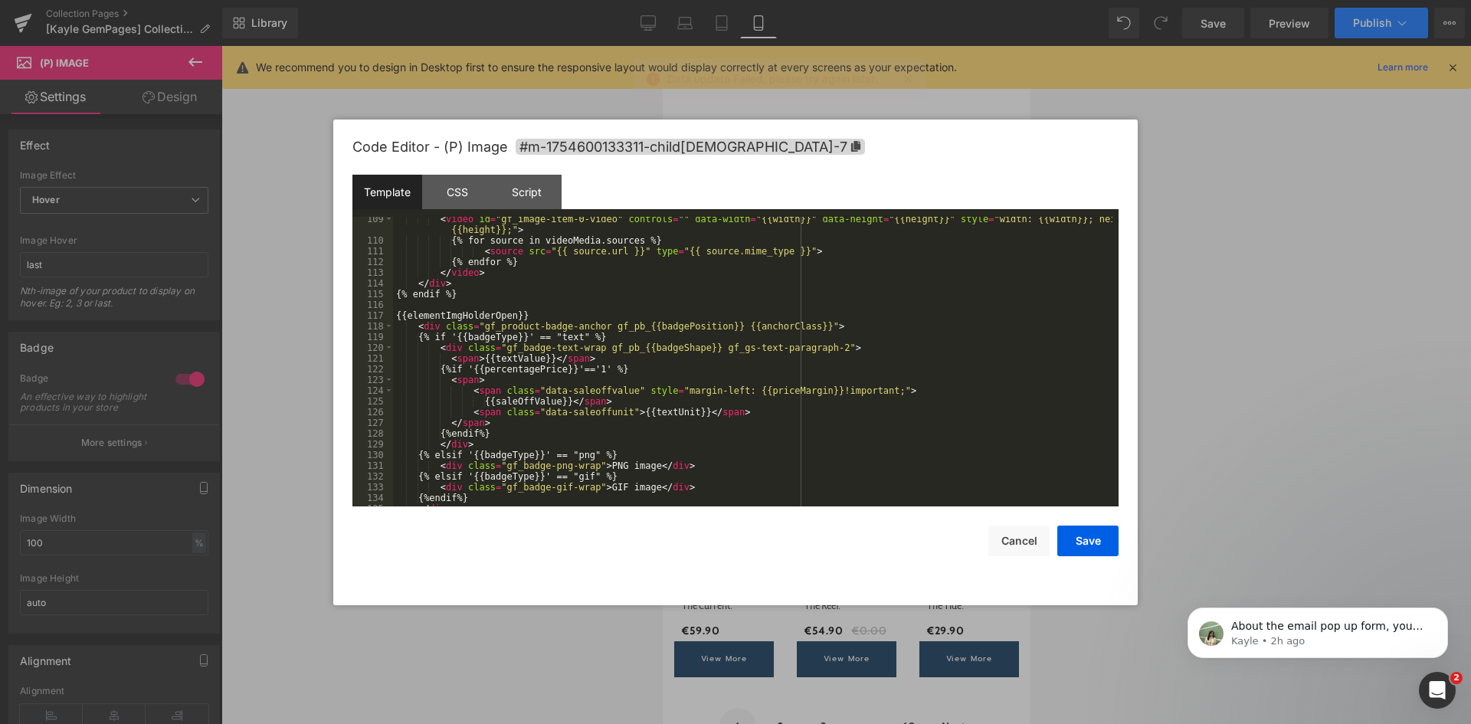
click at [1354, 18] on div at bounding box center [735, 362] width 1471 height 724
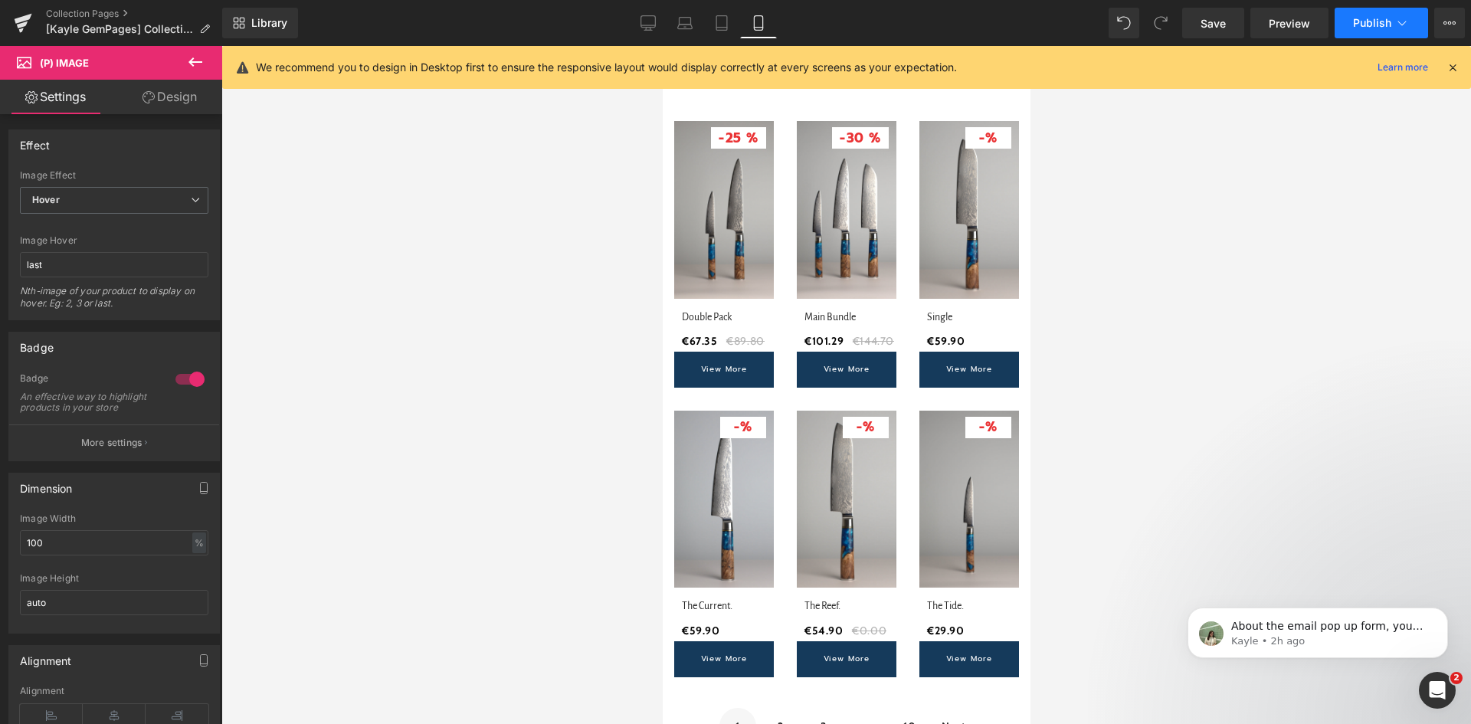
click at [1354, 19] on span "Publish" at bounding box center [1372, 23] width 38 height 12
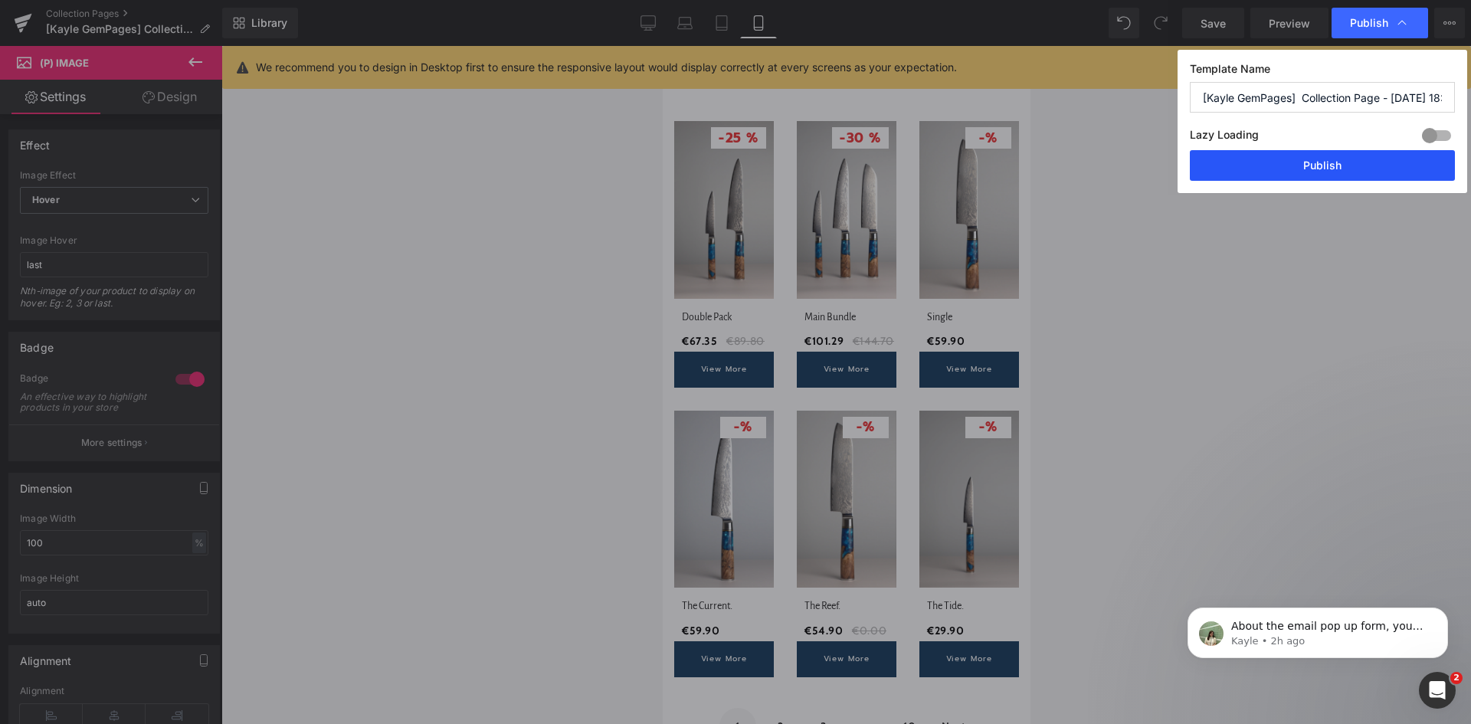
click at [1324, 165] on button "Publish" at bounding box center [1322, 165] width 265 height 31
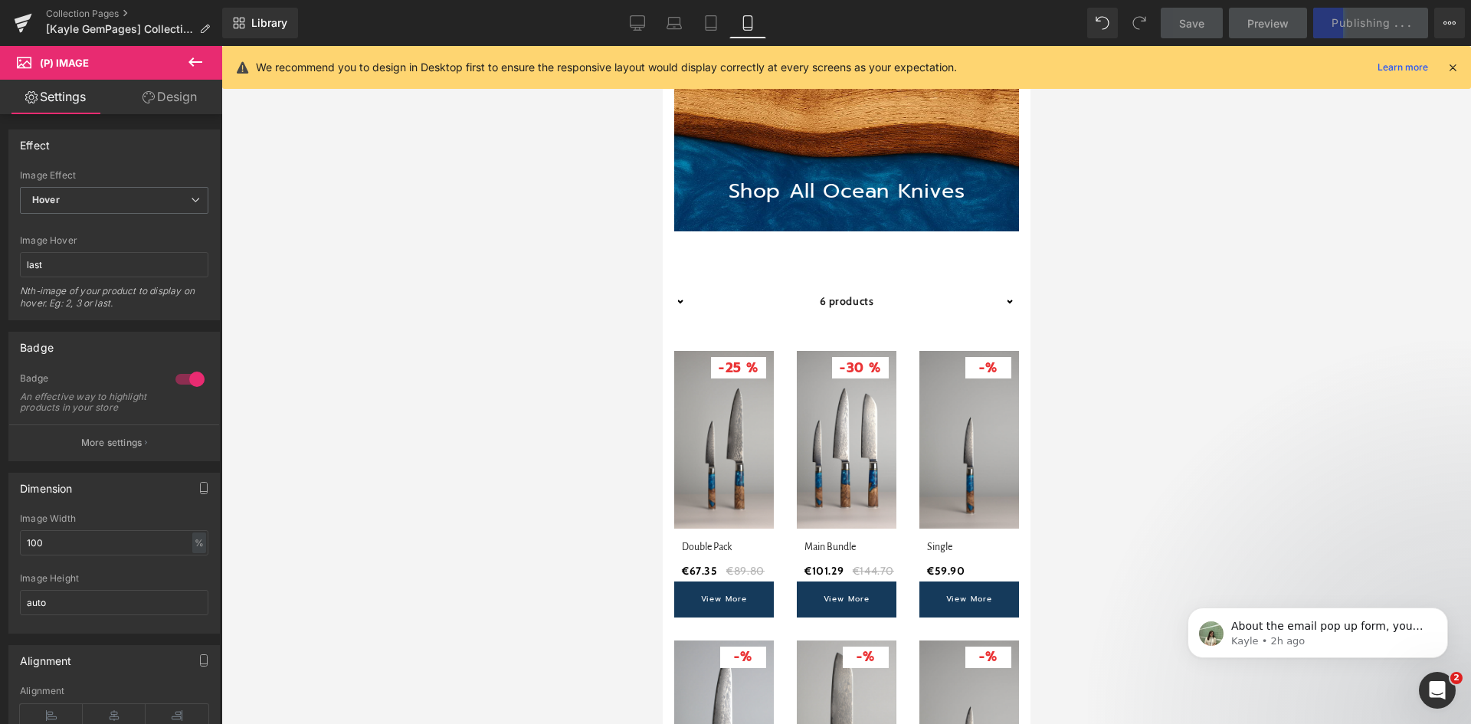
scroll to position [0, 0]
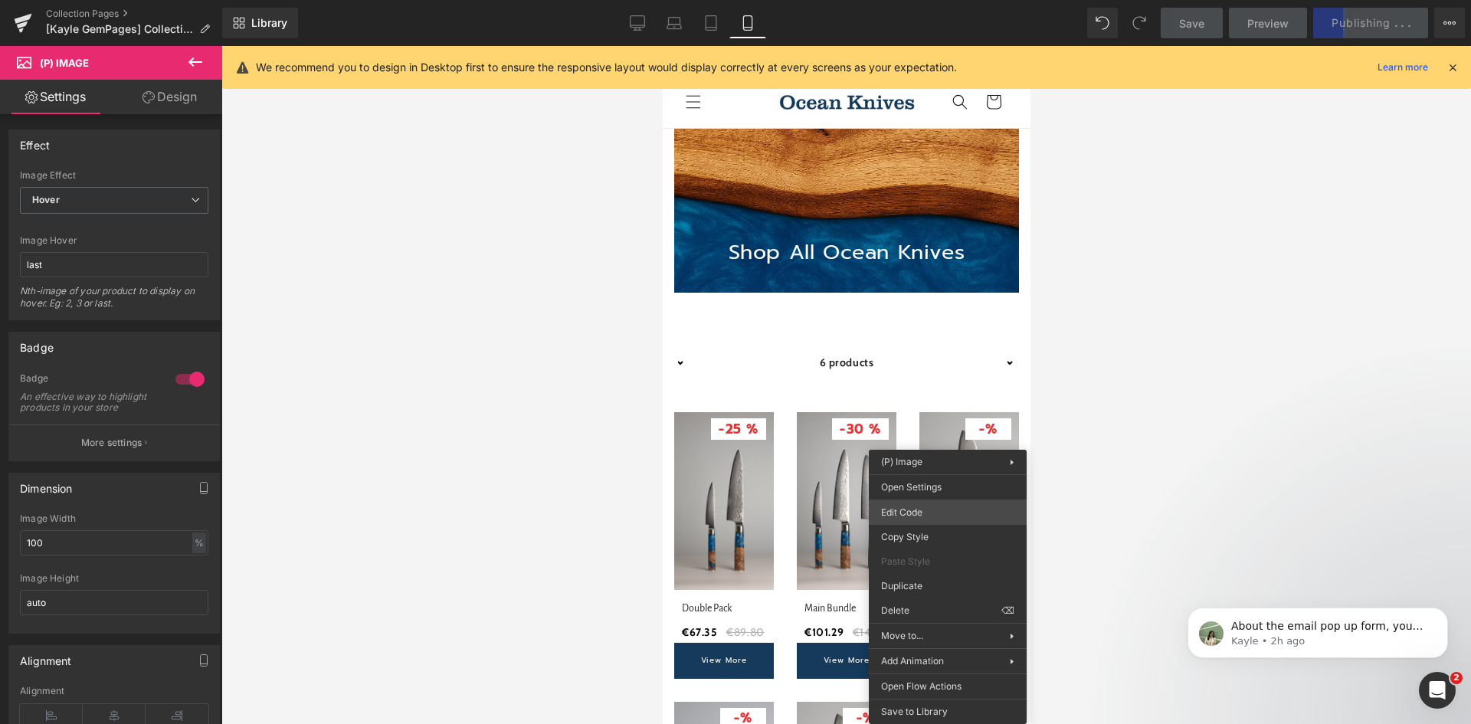
click at [928, 0] on div "(P) View More You are previewing how the will restyle your page. You can not ed…" at bounding box center [735, 0] width 1471 height 0
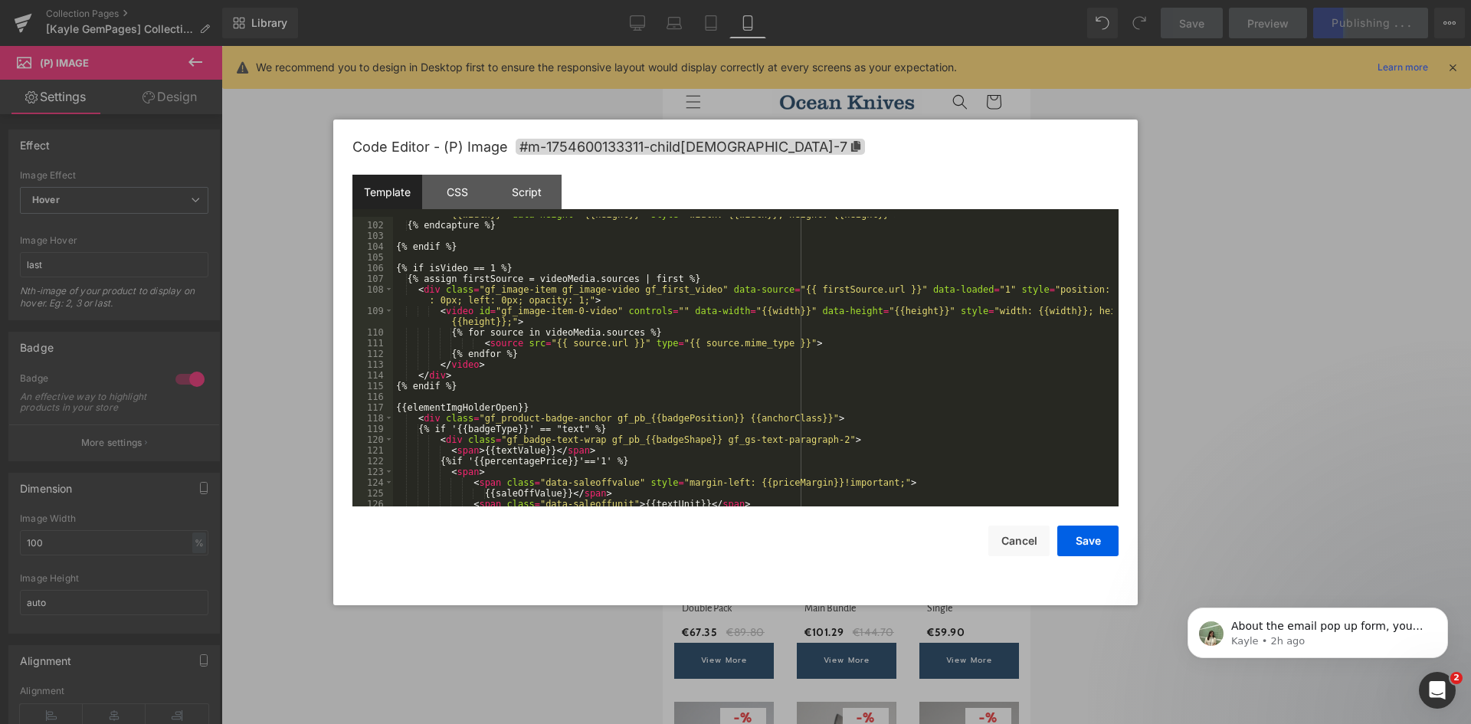
scroll to position [1333, 0]
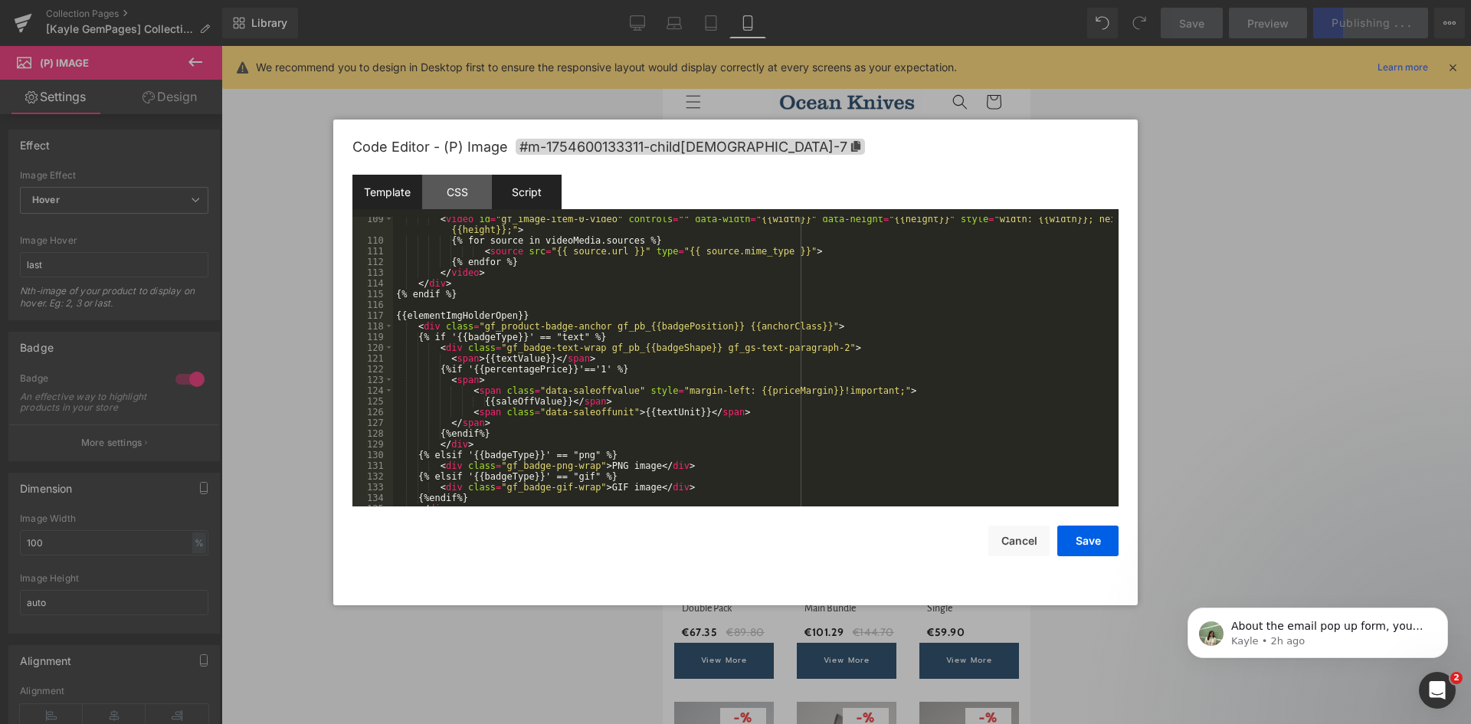
click at [524, 195] on div "Script" at bounding box center [527, 192] width 70 height 34
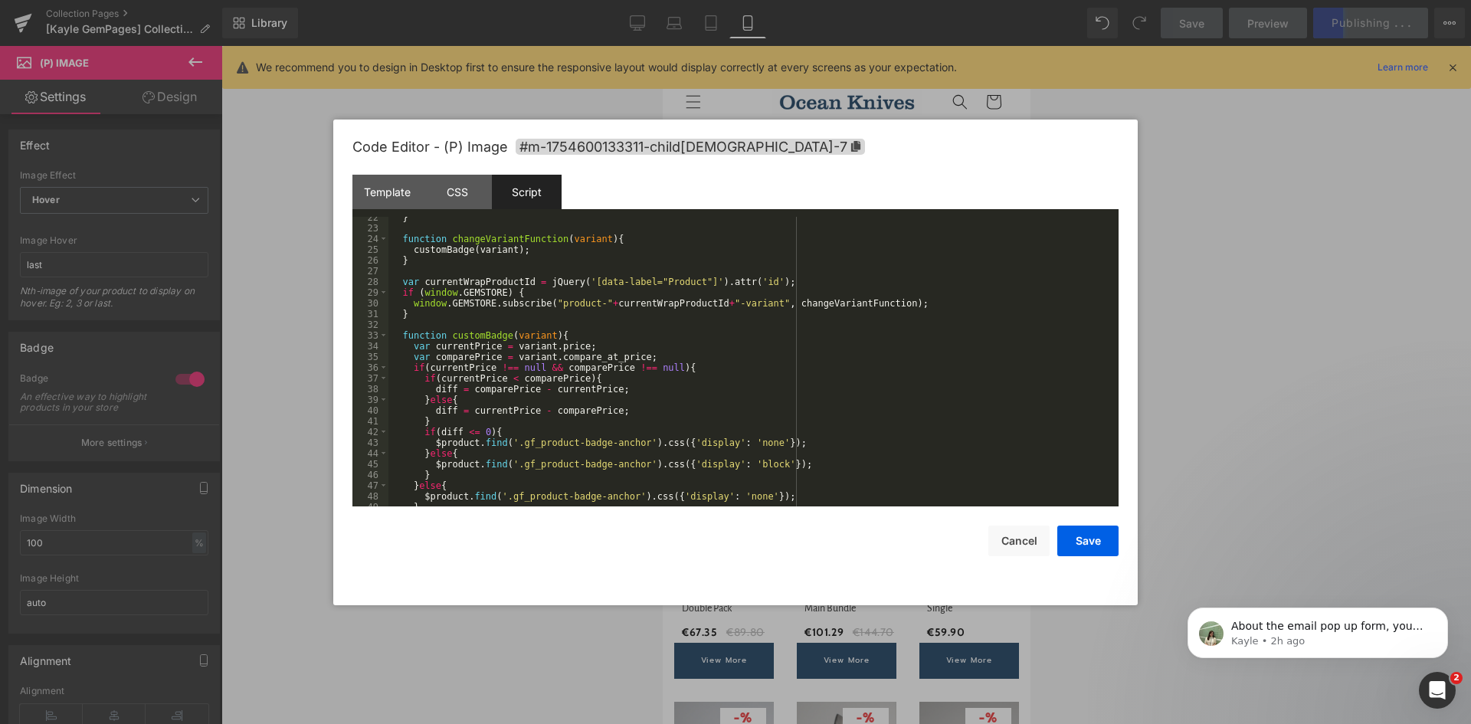
scroll to position [276, 0]
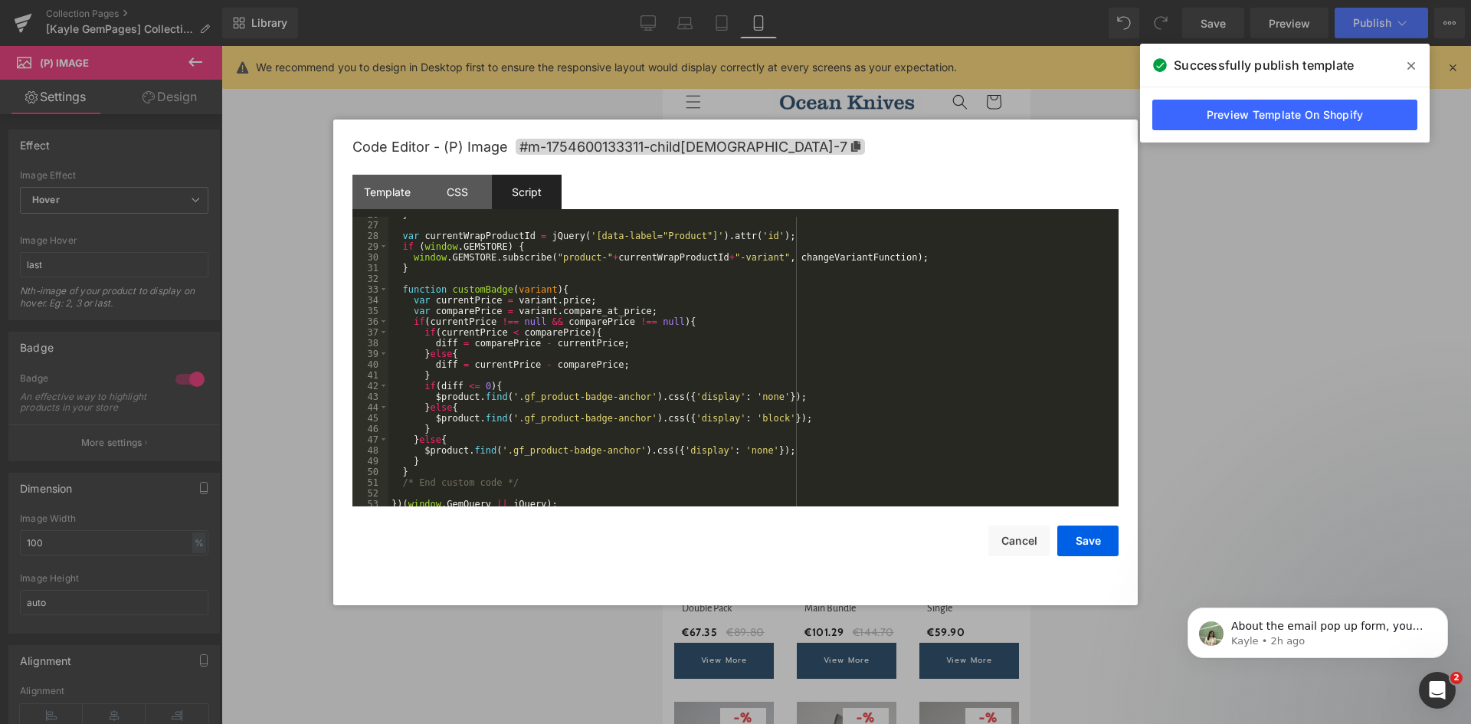
click at [448, 371] on div "} var currentWrapProductId = jQuery ( '[data-label="Product"]' ) . attr ( 'id' …" at bounding box center [750, 364] width 724 height 311
click at [622, 344] on div "} var currentWrapProductId = jQuery ( '[data-label="Product"]' ) . attr ( 'id' …" at bounding box center [750, 364] width 724 height 311
click at [433, 353] on div "} var currentWrapProductId = jQuery ( '[data-label="Product"]' ) . attr ( 'id' …" at bounding box center [750, 364] width 724 height 311
click at [621, 349] on div "} var currentWrapProductId = jQuery ( '[data-label="Product"]' ) . attr ( 'id' …" at bounding box center [750, 362] width 724 height 290
click at [618, 371] on div "} var currentWrapProductId = jQuery ( '[data-label="Product"]' ) . attr ( 'id' …" at bounding box center [750, 364] width 724 height 311
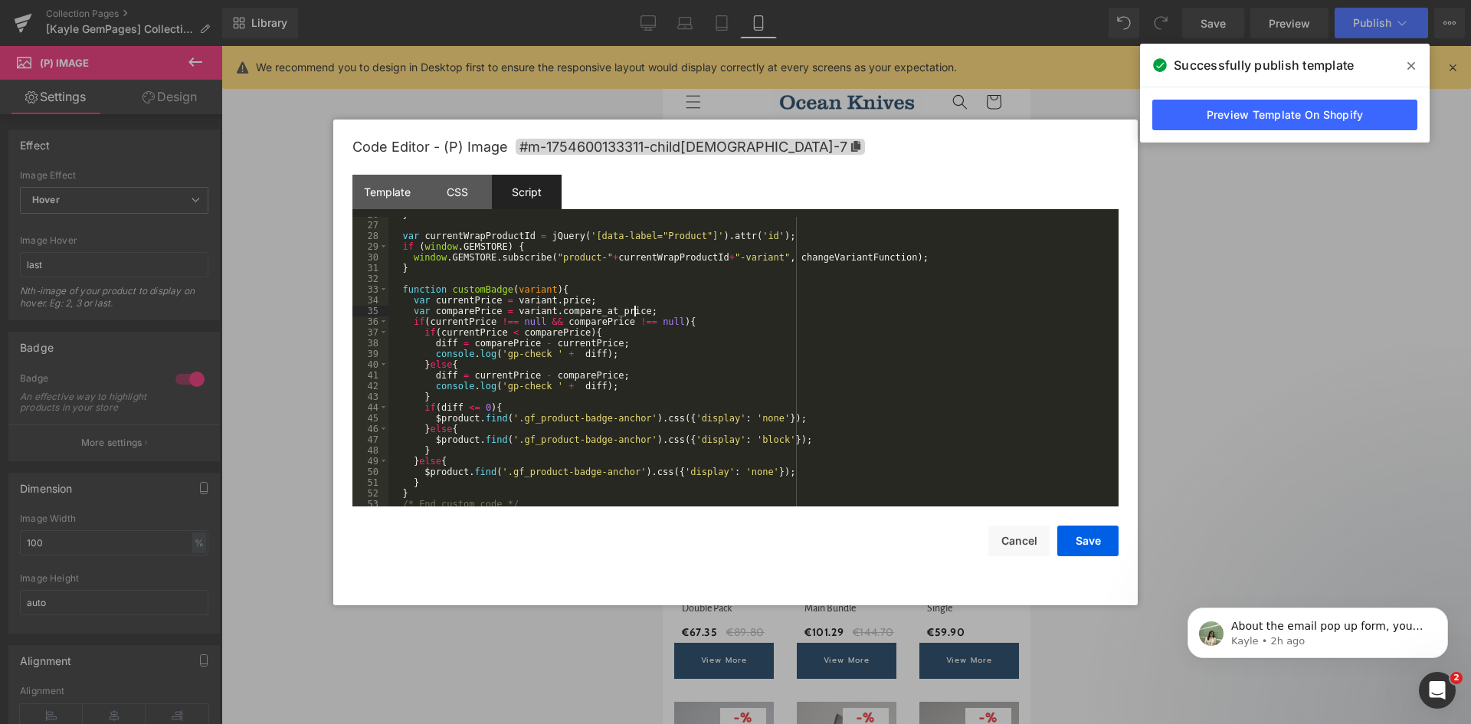
click at [655, 310] on div "} var currentWrapProductId = jQuery ( '[data-label="Product"]' ) . attr ( 'id' …" at bounding box center [750, 364] width 724 height 311
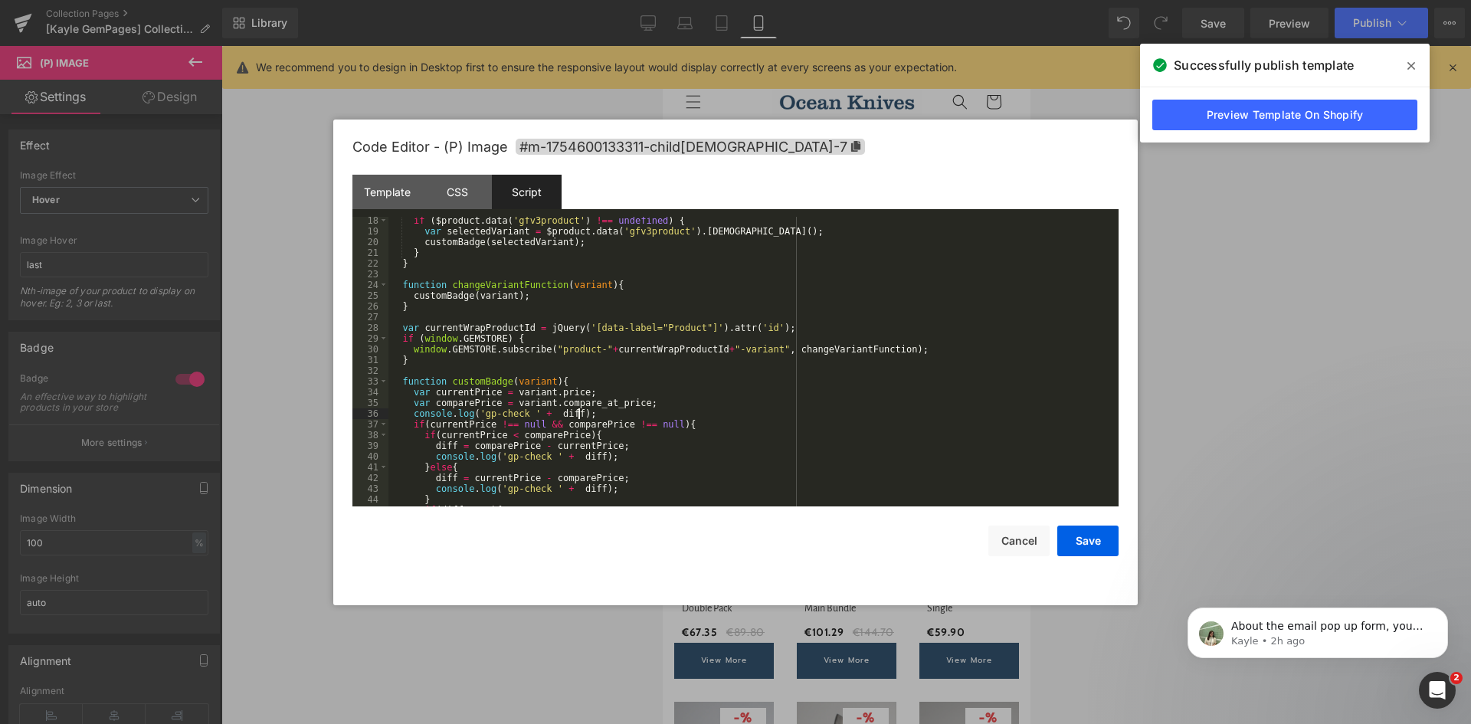
scroll to position [184, 0]
click at [516, 412] on div "if ( $product . data ( 'gfv3product' ) !== undefined ) { var selectedVariant = …" at bounding box center [750, 370] width 724 height 311
click at [522, 412] on div "if ( $product . data ( 'gfv3product' ) !== undefined ) { var selectedVariant = …" at bounding box center [750, 362] width 724 height 290
click at [432, 395] on div "if ( $product . data ( 'gfv3product' ) !== undefined ) { var selectedVariant = …" at bounding box center [750, 370] width 724 height 311
click at [490, 392] on div "if ( $product . data ( 'gfv3product' ) !== undefined ) { var selectedVariant = …" at bounding box center [750, 370] width 724 height 311
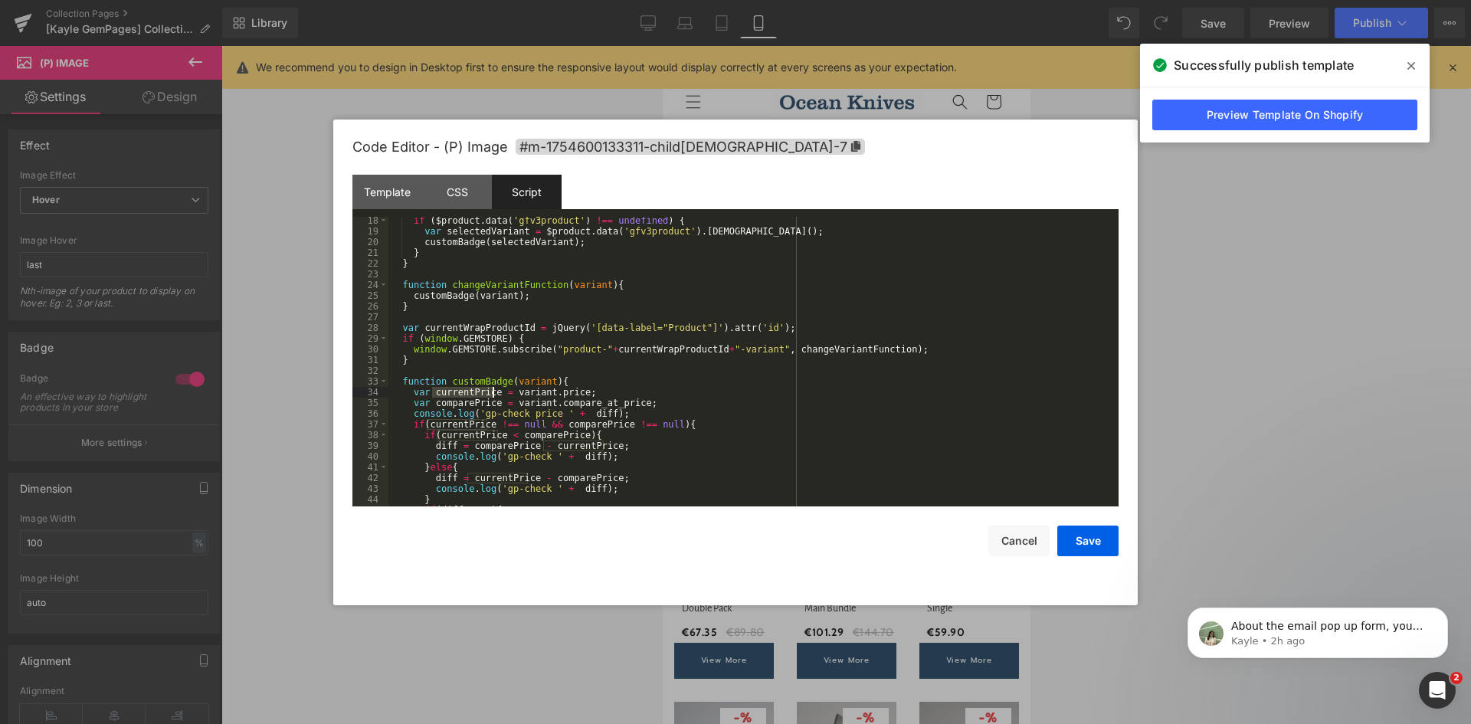
click at [578, 413] on div "if ( $product . data ( 'gfv3product' ) !== undefined ) { var selectedVariant = …" at bounding box center [750, 370] width 724 height 311
click at [601, 414] on div "if ( $product . data ( 'gfv3product' ) !== undefined ) { var selectedVariant = …" at bounding box center [750, 370] width 724 height 311
paste textarea
click at [434, 401] on div "if ( $product . data ( 'gfv3product' ) !== undefined ) { var selectedVariant = …" at bounding box center [750, 370] width 724 height 311
click at [493, 400] on div "if ( $product . data ( 'gfv3product' ) !== undefined ) { var selectedVariant = …" at bounding box center [750, 370] width 724 height 311
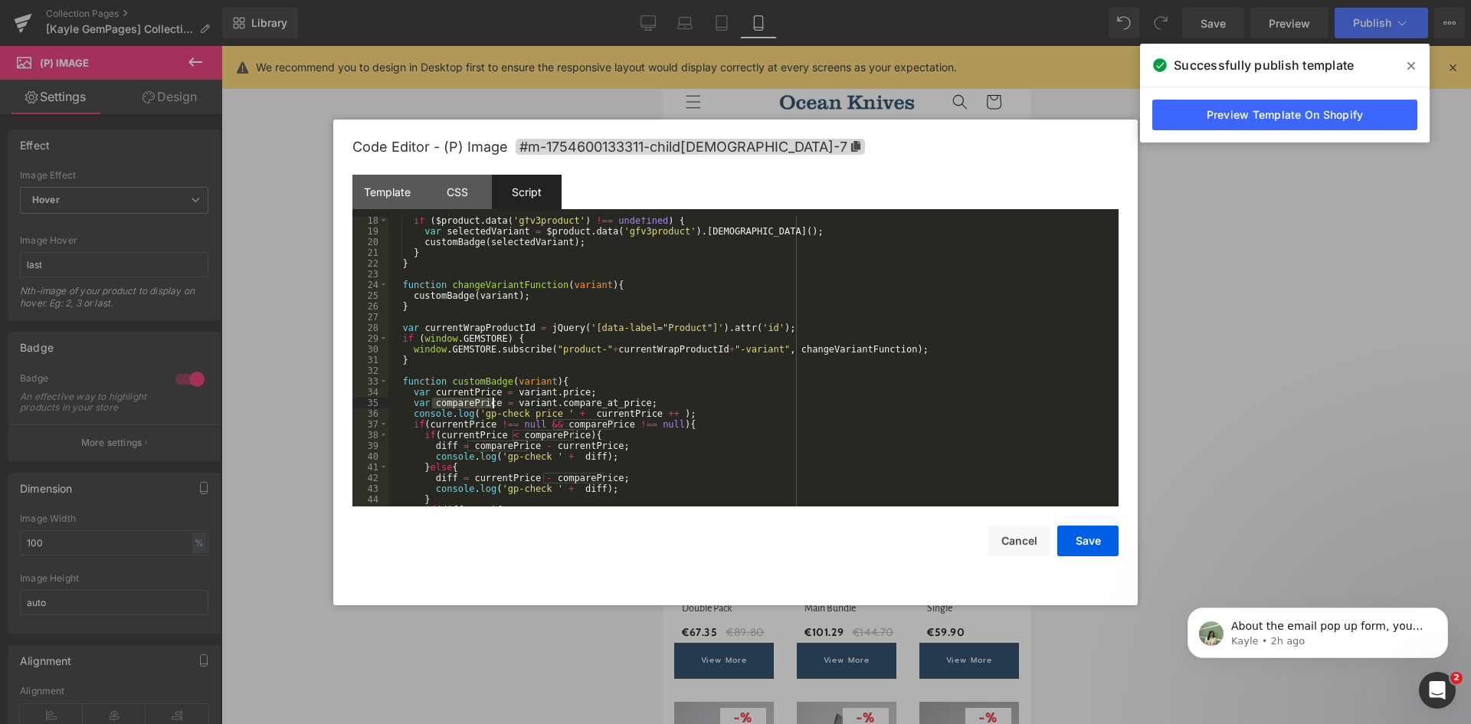
click at [657, 414] on div "if ( $product . data ( 'gfv3product' ) !== undefined ) { var selectedVariant = …" at bounding box center [750, 370] width 724 height 311
paste textarea
click at [649, 414] on div "if ( $product . data ( 'gfv3product' ) !== undefined ) { var selectedVariant = …" at bounding box center [750, 370] width 724 height 311
click at [1097, 537] on button "Save" at bounding box center [1087, 541] width 61 height 31
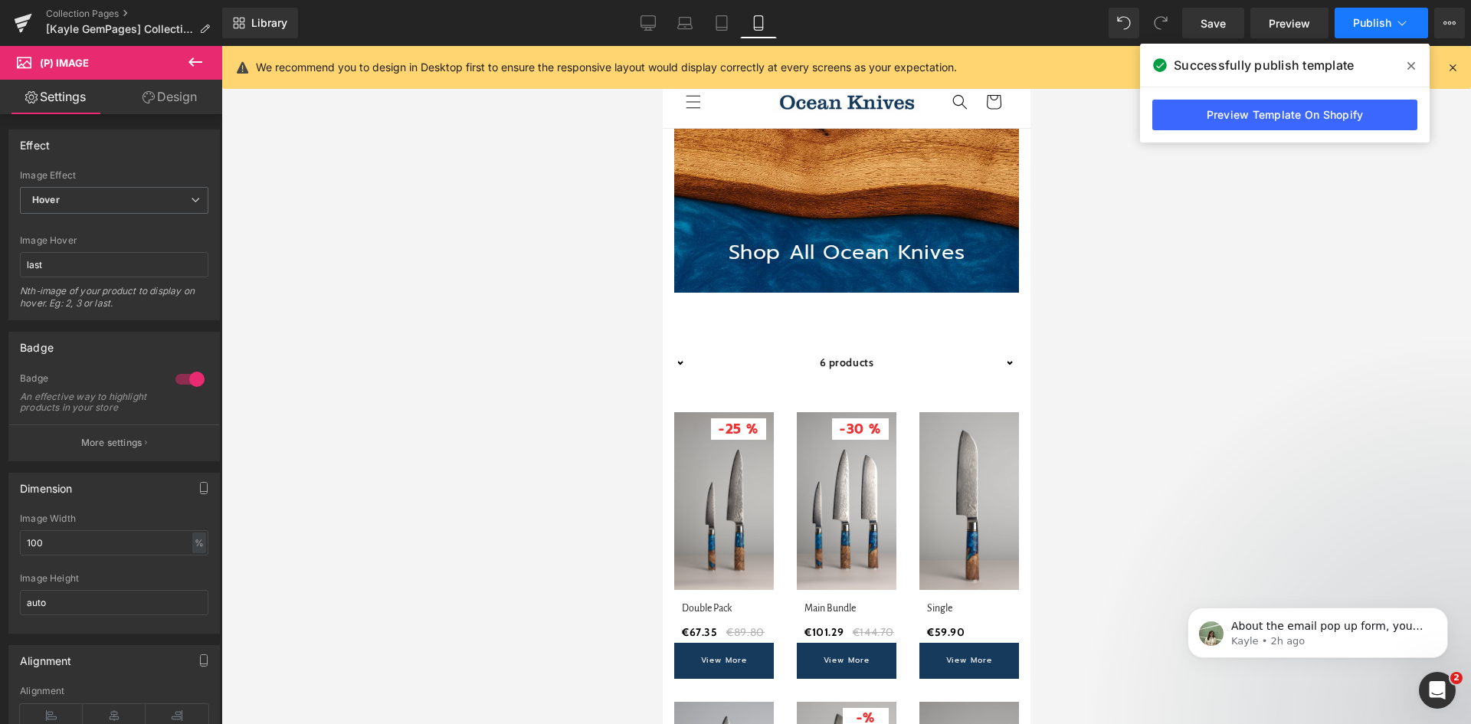
click at [1373, 20] on span "Publish" at bounding box center [1372, 23] width 38 height 12
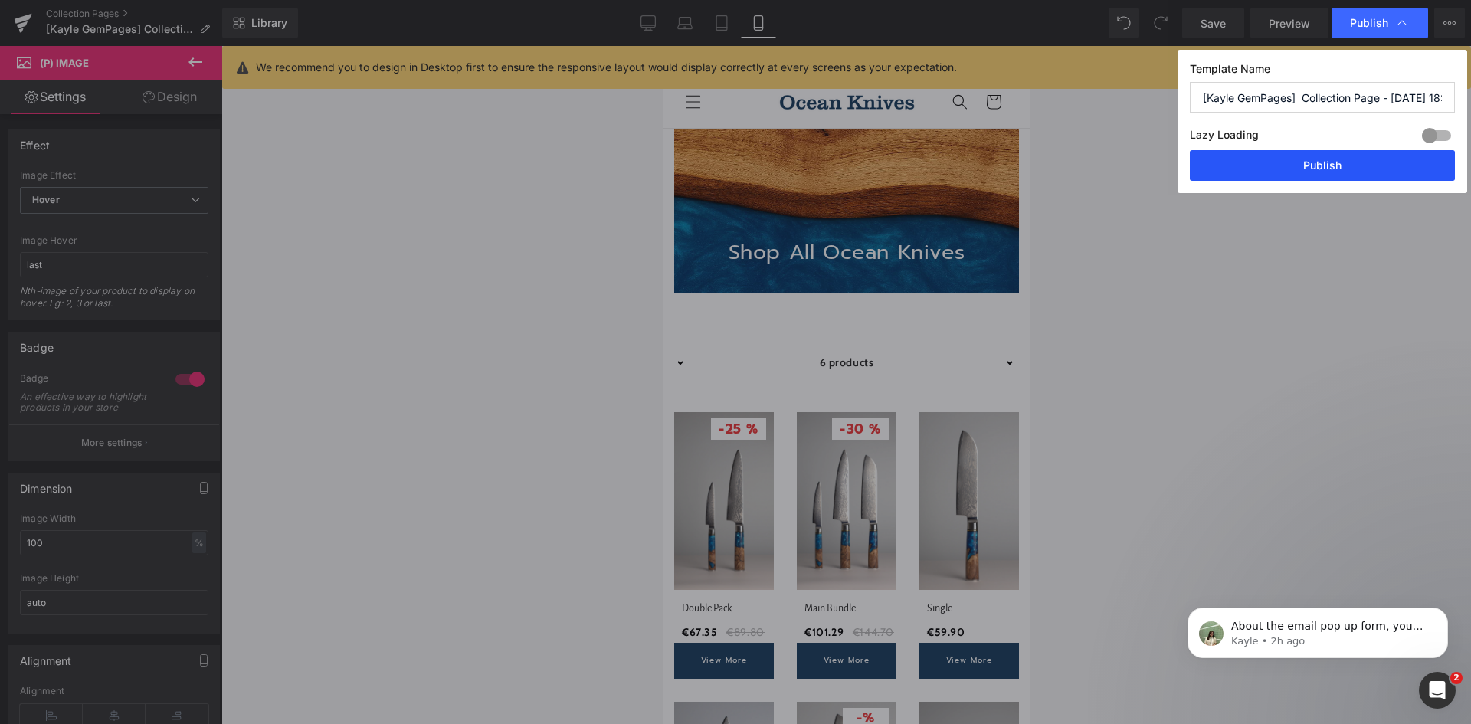
click at [1227, 169] on button "Publish" at bounding box center [1322, 165] width 265 height 31
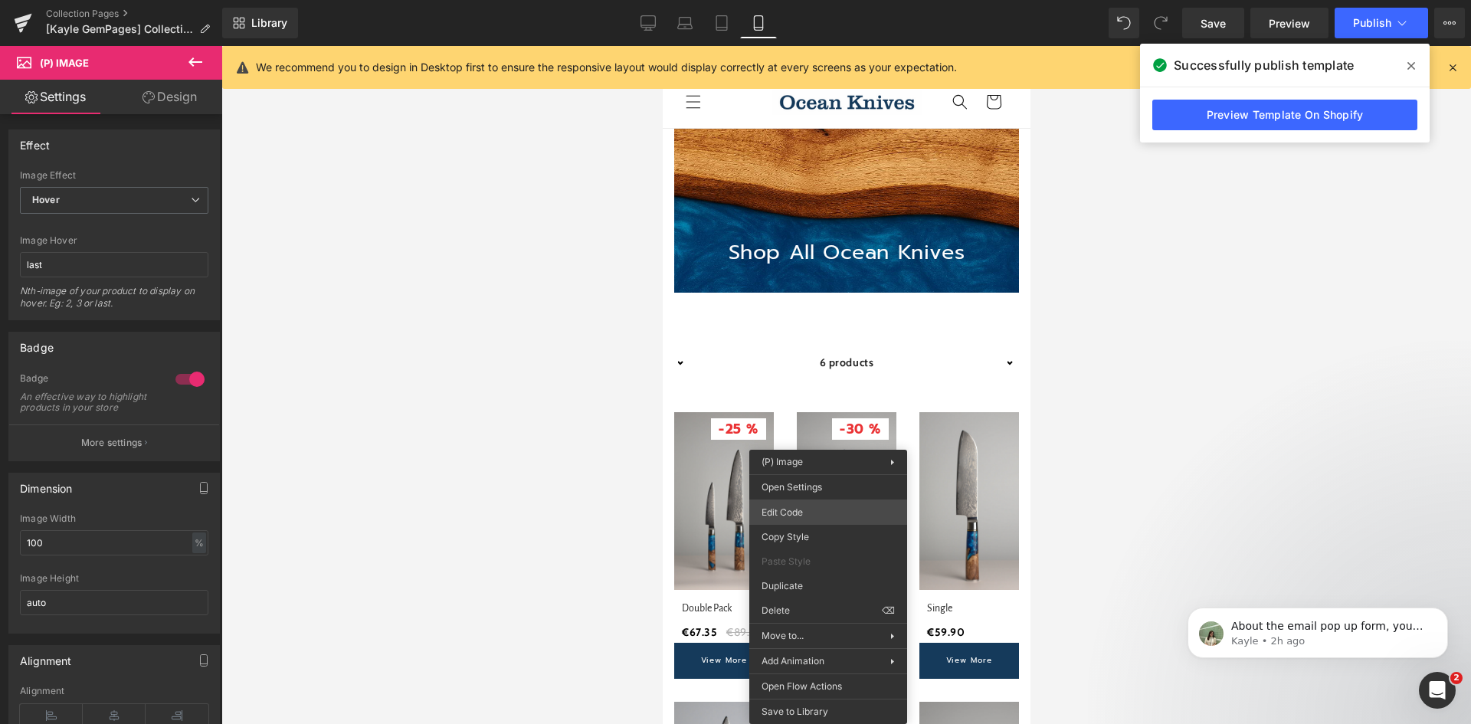
click at [808, 0] on div "(P) View More You are previewing how the will restyle your page. You can not ed…" at bounding box center [735, 0] width 1471 height 0
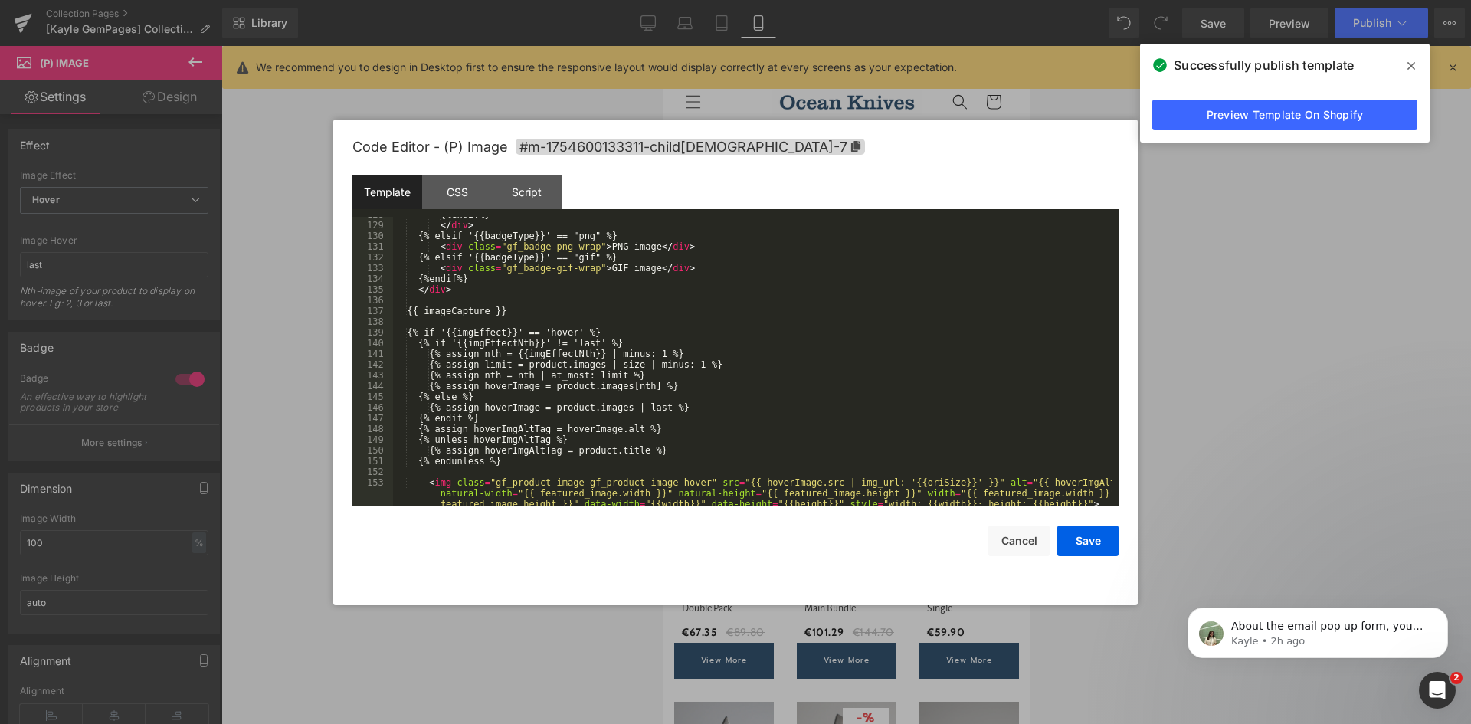
scroll to position [1368, 0]
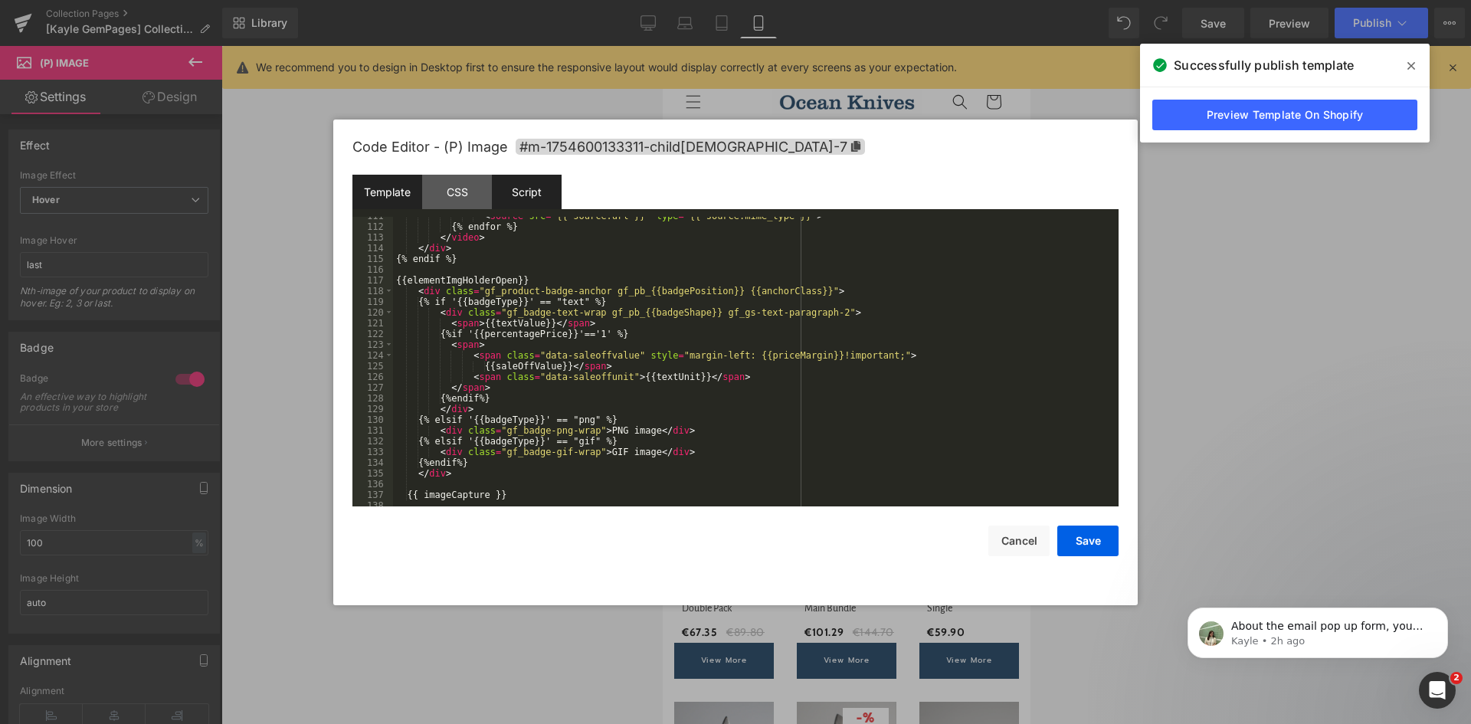
click at [532, 195] on div "Script" at bounding box center [527, 192] width 70 height 34
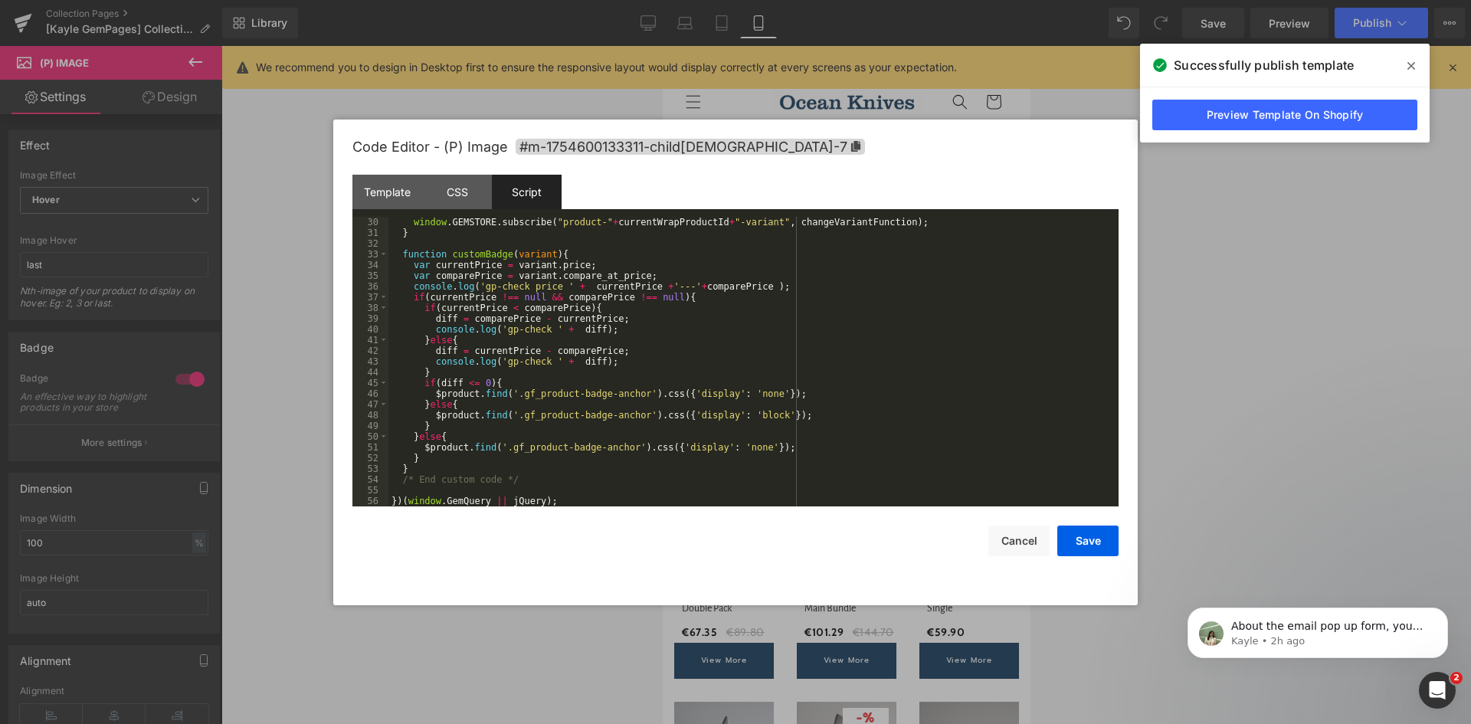
scroll to position [311, 0]
drag, startPoint x: 537, startPoint y: 297, endPoint x: 660, endPoint y: 298, distance: 122.6
click at [660, 298] on div "window . [GEOGRAPHIC_DATA] . subscribe ( "product-" + currentWrapProductId + "-…" at bounding box center [750, 372] width 724 height 311
drag, startPoint x: 674, startPoint y: 295, endPoint x: 688, endPoint y: 293, distance: 14.0
click at [675, 295] on div "window . [GEOGRAPHIC_DATA] . subscribe ( "product-" + currentWrapProductId + "-…" at bounding box center [750, 372] width 724 height 311
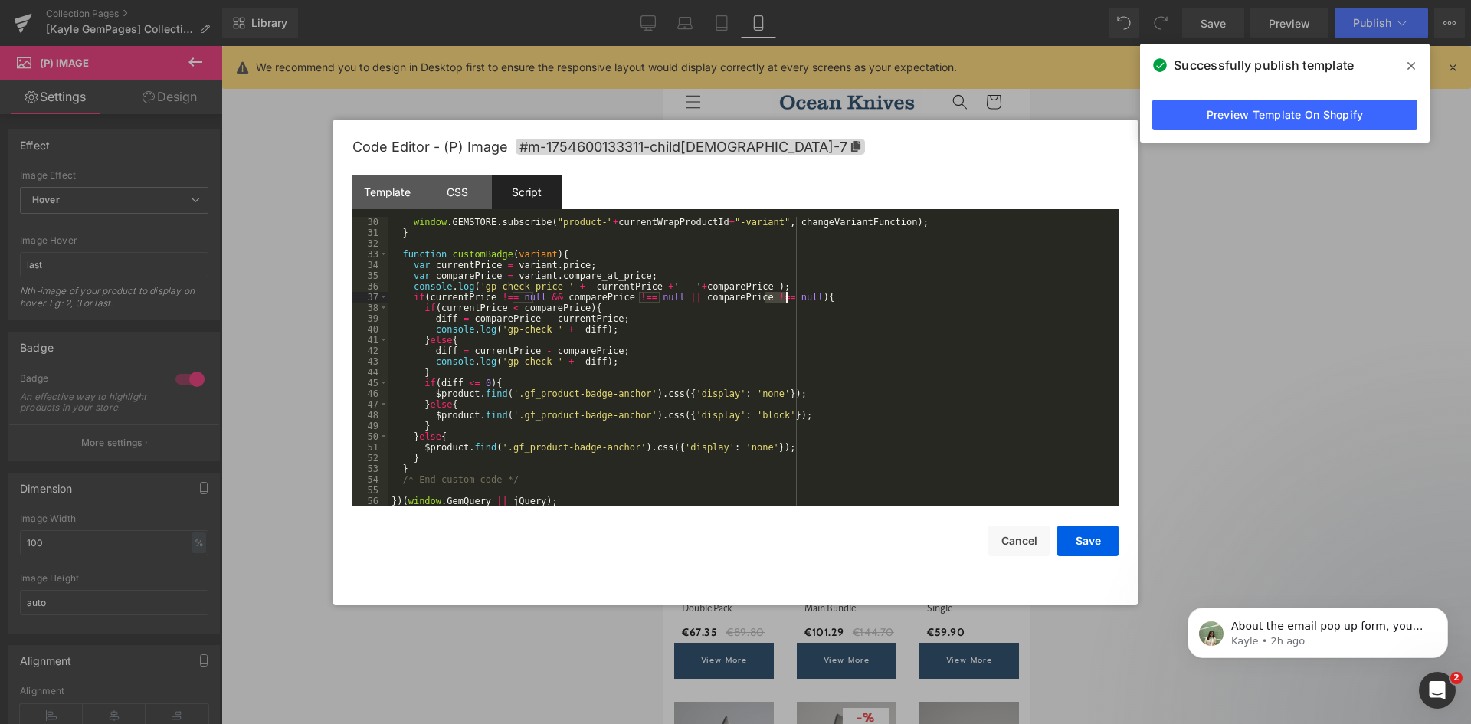
drag, startPoint x: 765, startPoint y: 298, endPoint x: 787, endPoint y: 298, distance: 21.5
click at [787, 298] on div "window . [GEOGRAPHIC_DATA] . subscribe ( "product-" + currentWrapProductId + "-…" at bounding box center [750, 372] width 724 height 311
click at [1089, 534] on button "Save" at bounding box center [1087, 541] width 61 height 31
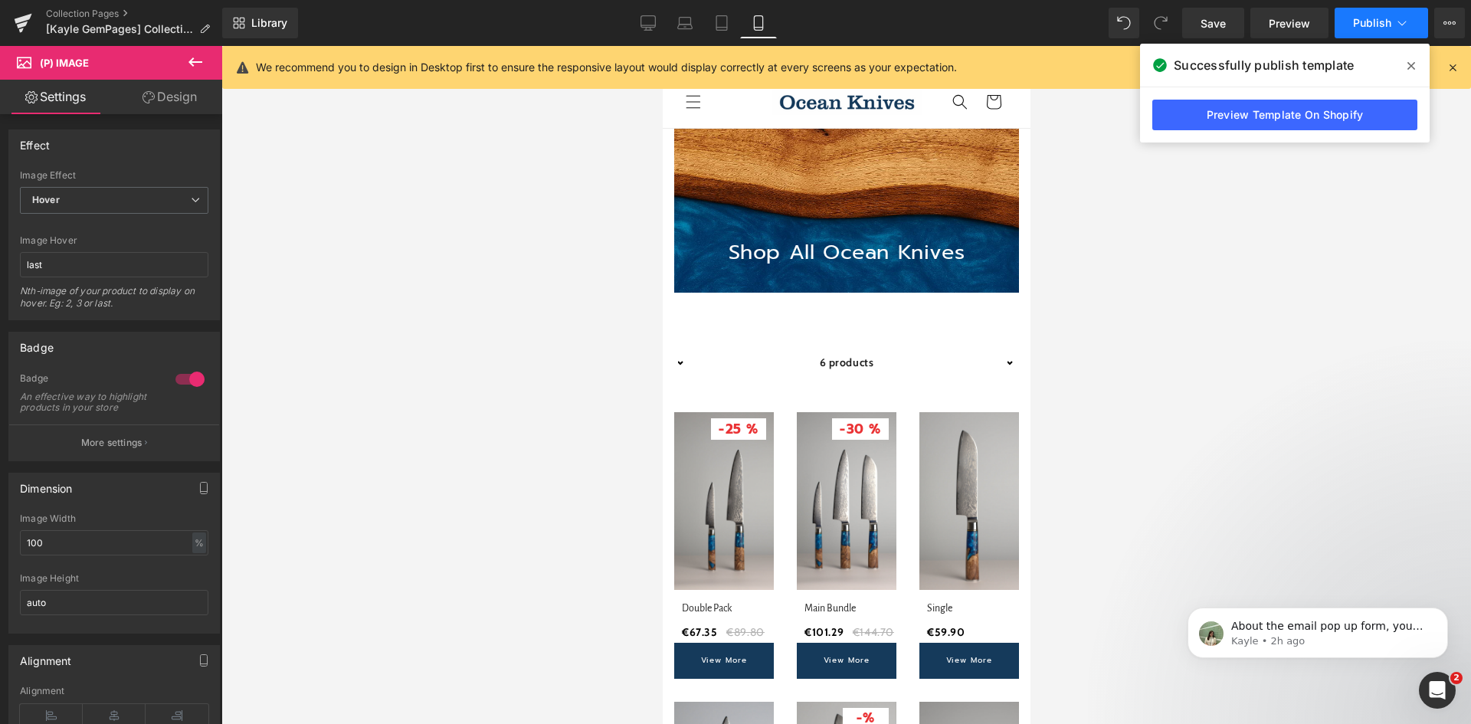
click at [1363, 25] on span "Publish" at bounding box center [1372, 23] width 38 height 12
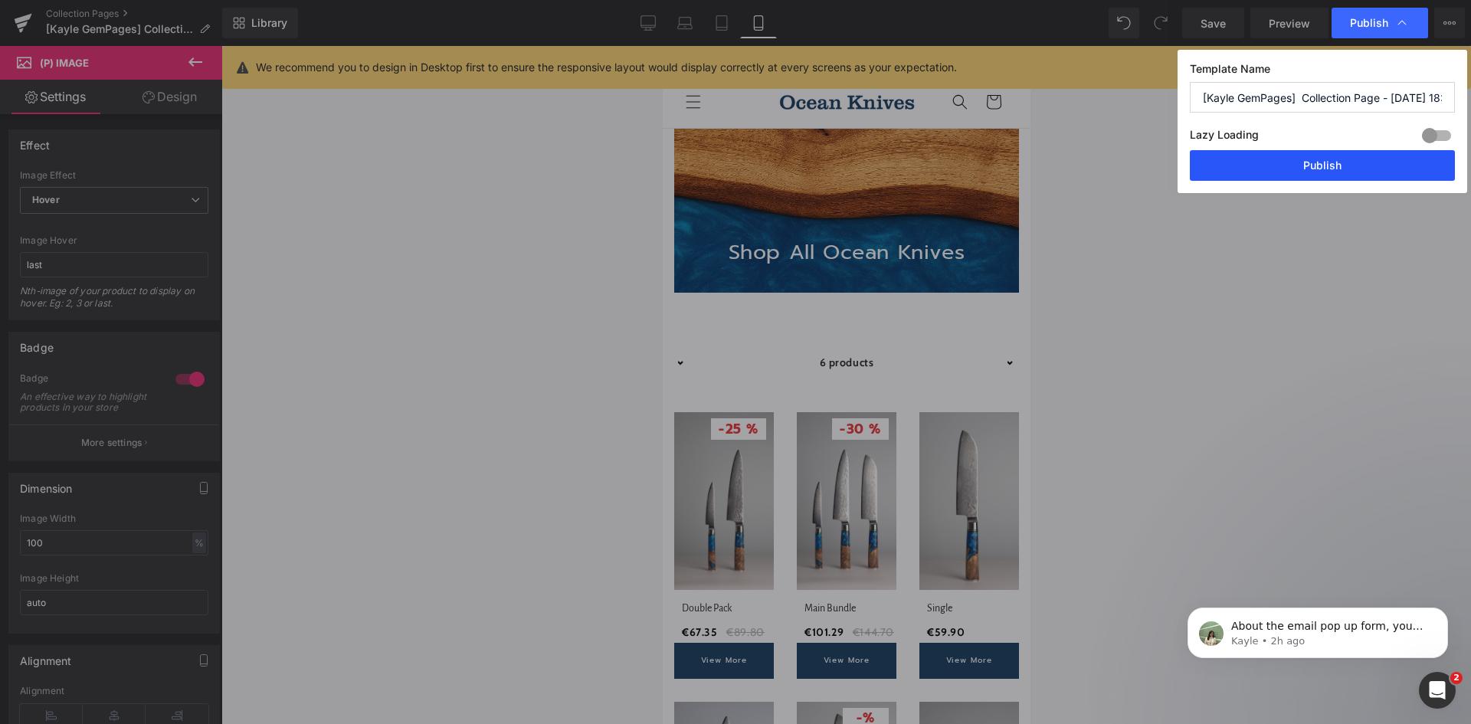
click at [1253, 156] on button "Publish" at bounding box center [1322, 165] width 265 height 31
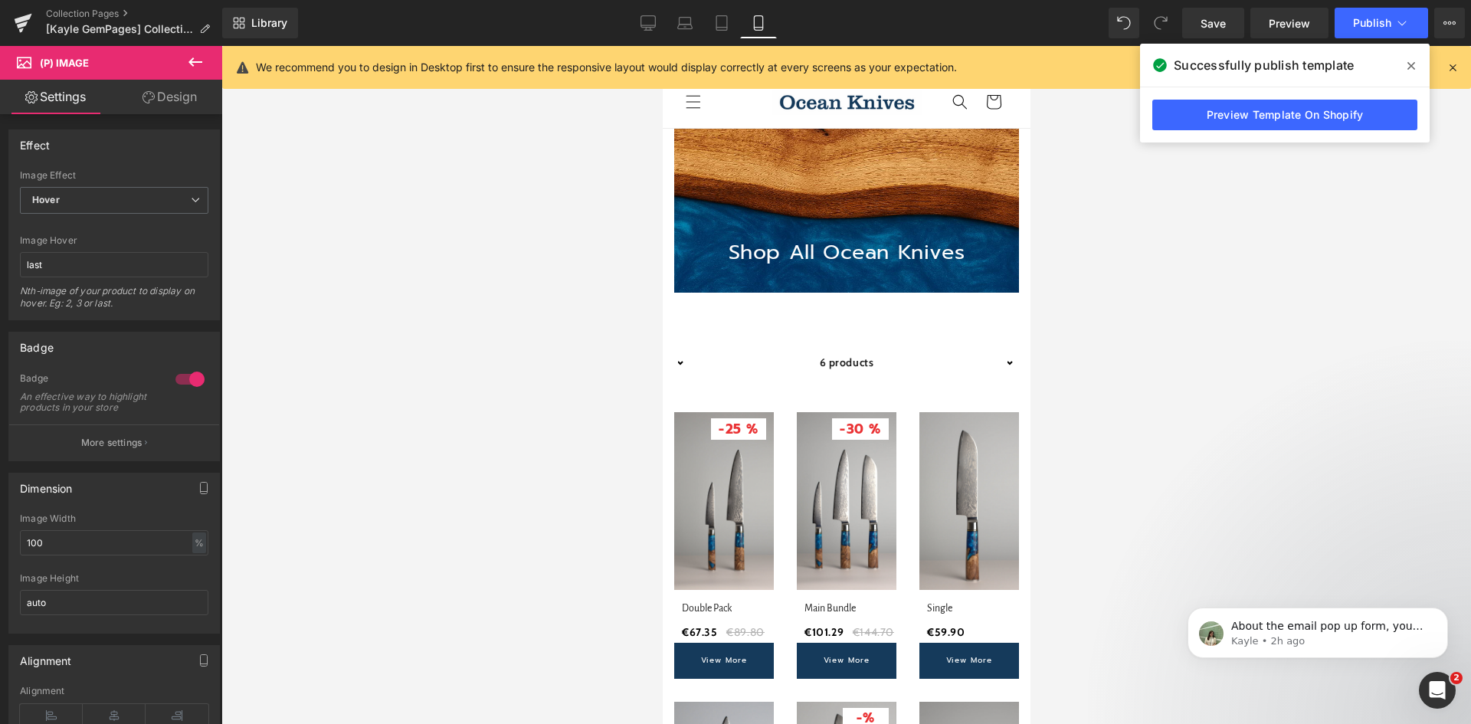
scroll to position [77, 0]
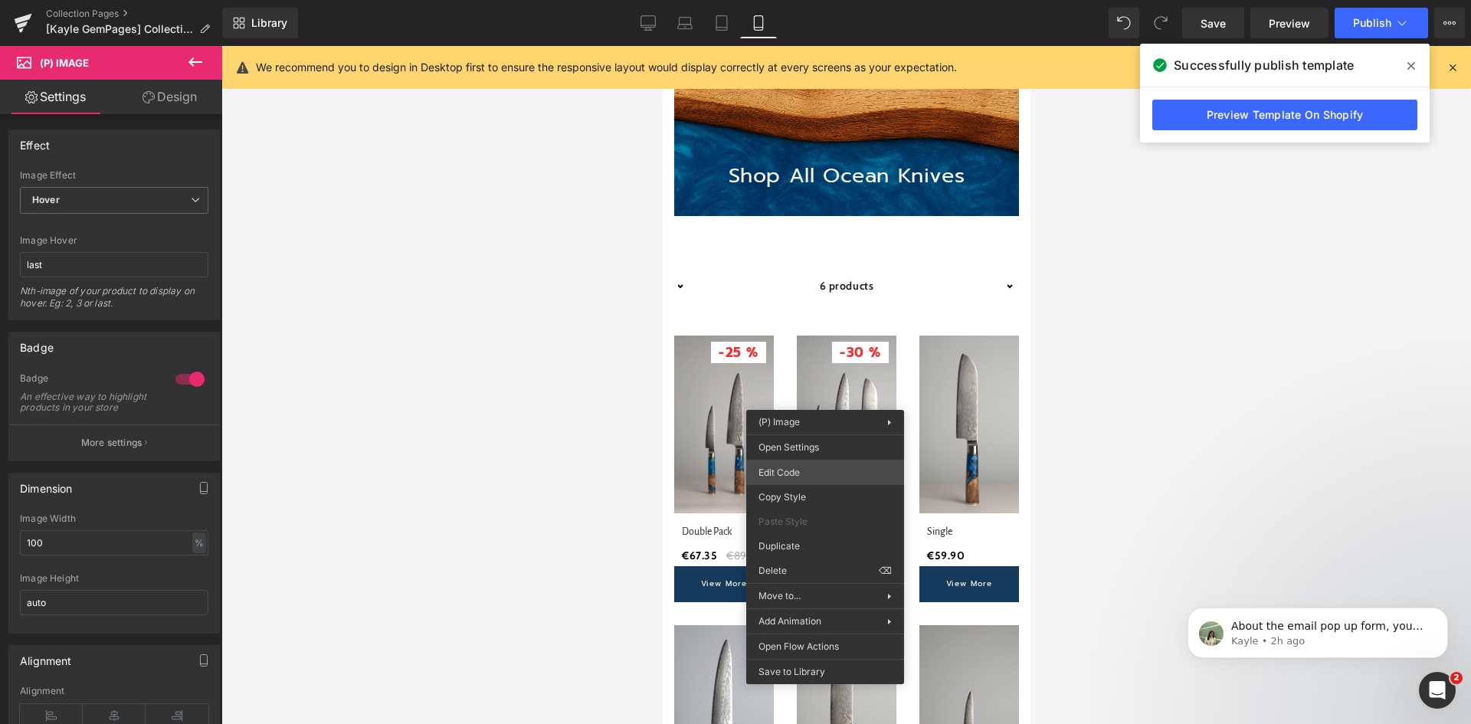
click at [806, 0] on div "(P) View More You are previewing how the will restyle your page. You can not ed…" at bounding box center [735, 0] width 1471 height 0
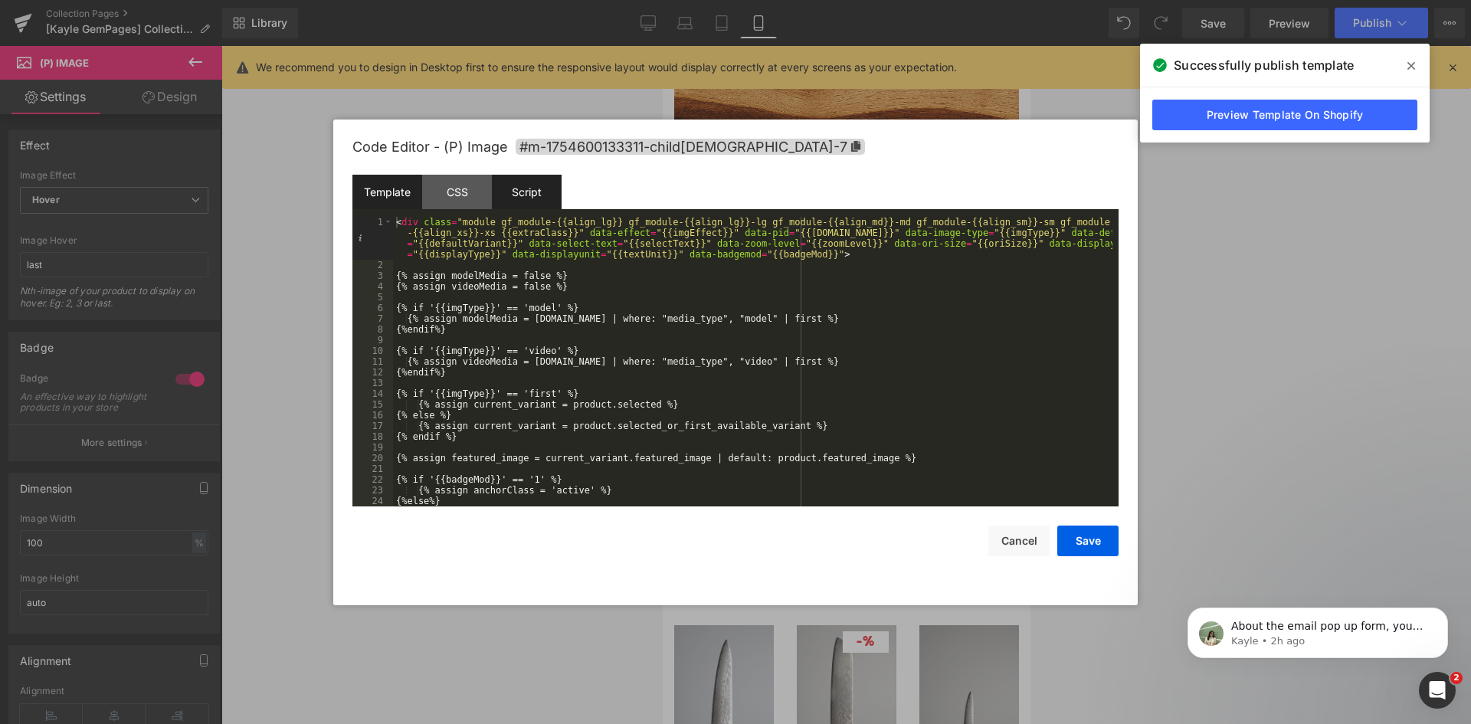
click at [545, 204] on div "Script" at bounding box center [527, 192] width 70 height 34
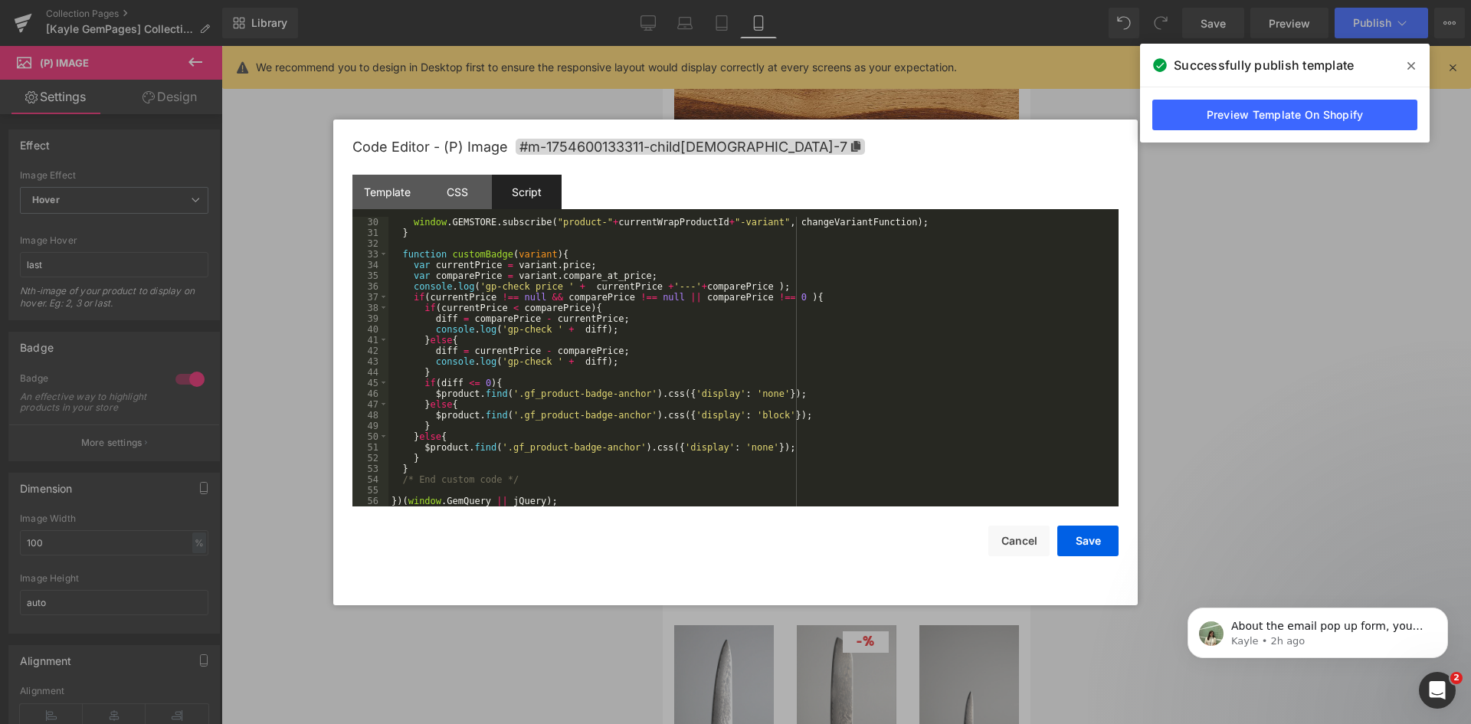
scroll to position [311, 0]
click at [676, 293] on div "window . [GEOGRAPHIC_DATA] . subscribe ( "product-" + currentWrapProductId + "-…" at bounding box center [750, 372] width 724 height 311
click at [1078, 535] on button "Save" at bounding box center [1087, 541] width 61 height 31
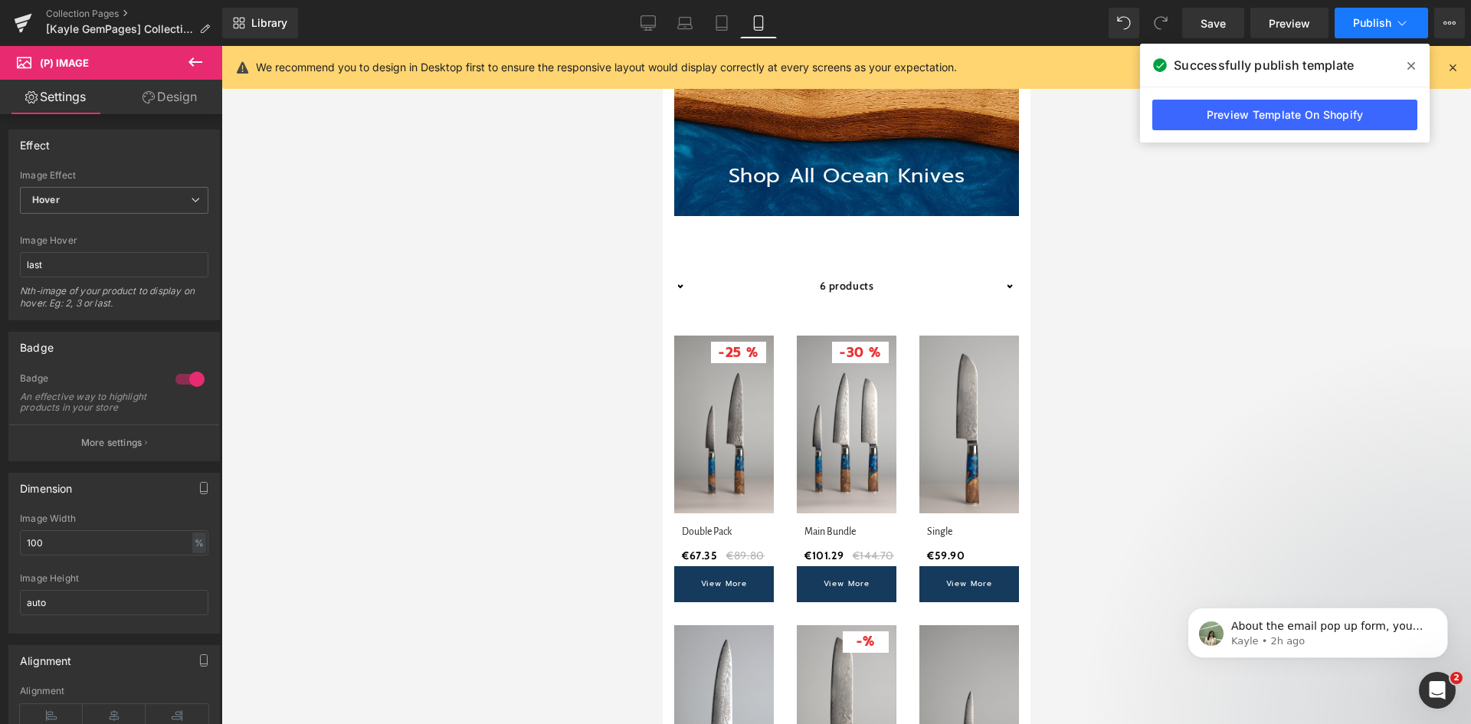
click at [1364, 23] on span "Publish" at bounding box center [1372, 23] width 38 height 12
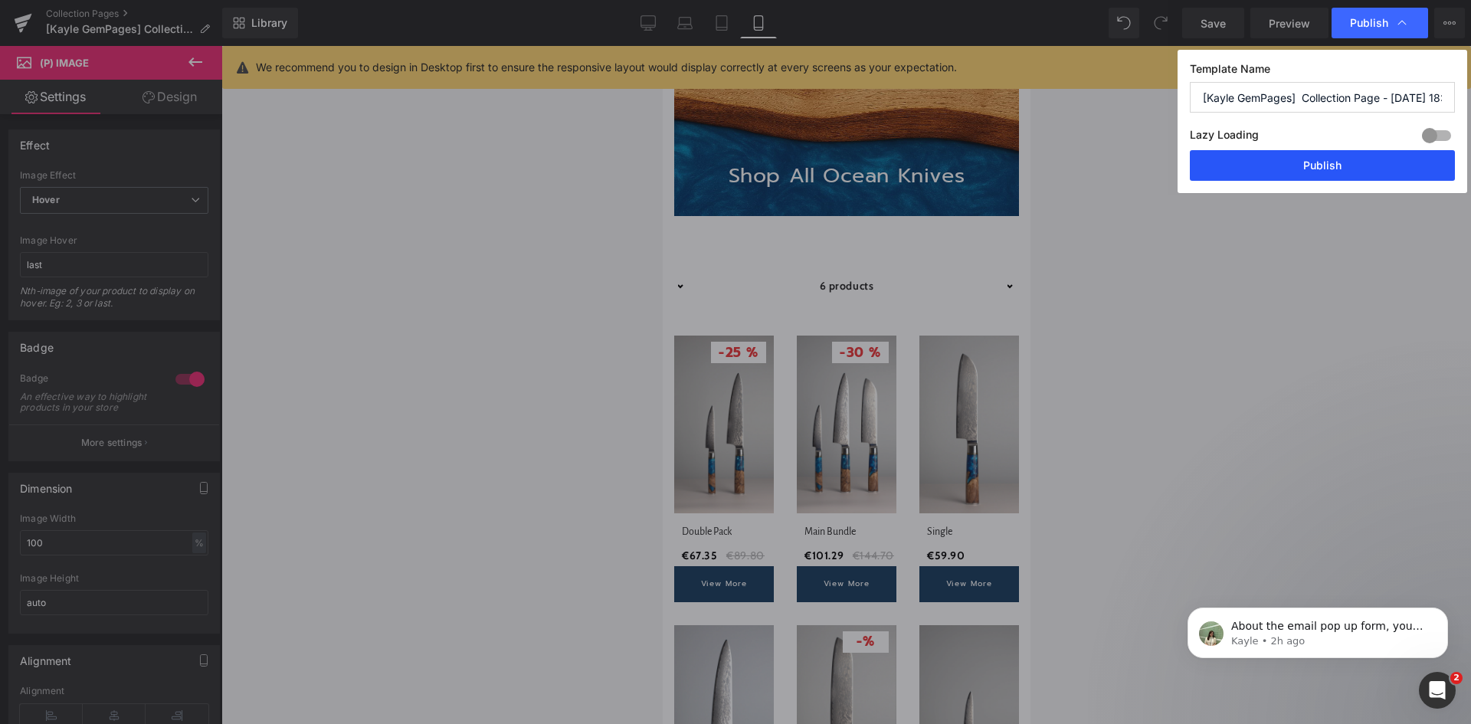
click at [1295, 159] on button "Publish" at bounding box center [1322, 165] width 265 height 31
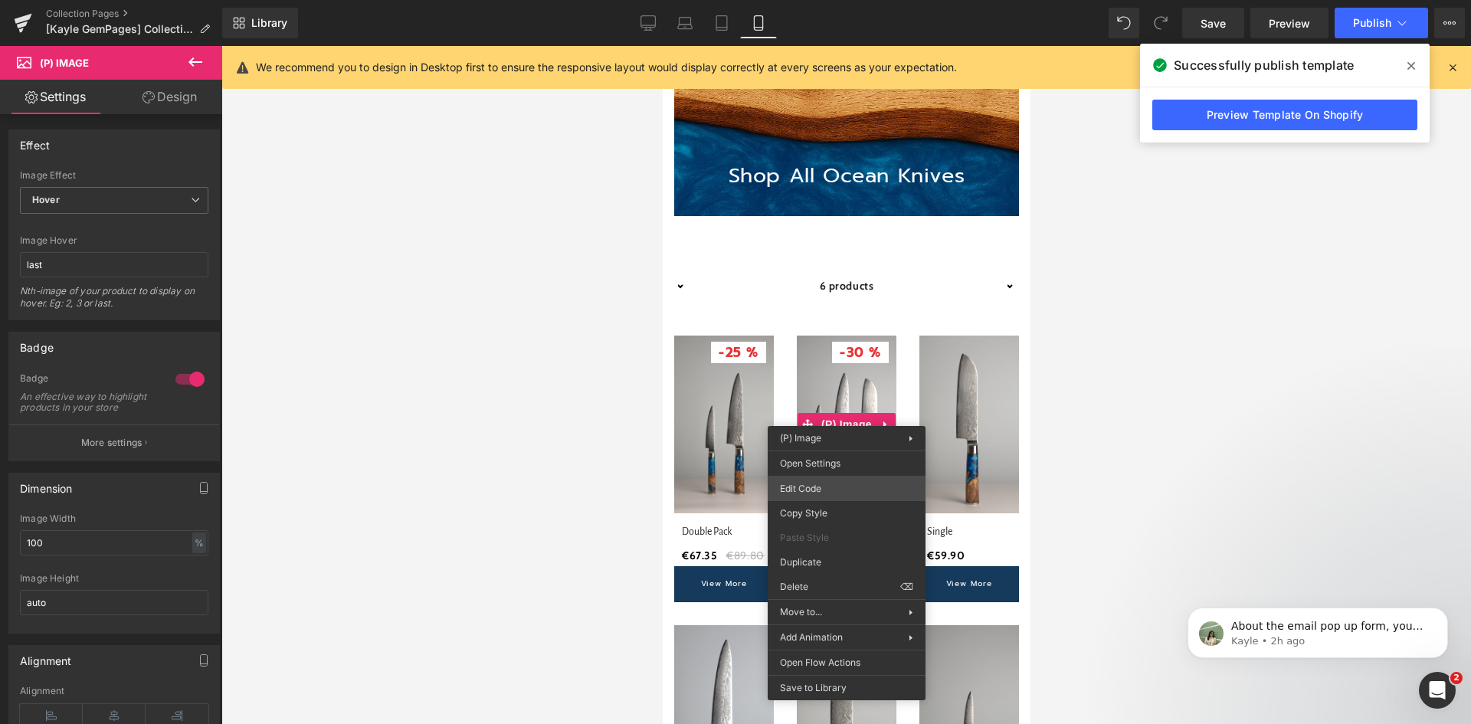
click at [817, 0] on div "(P) View More You are previewing how the will restyle your page. You can not ed…" at bounding box center [735, 0] width 1471 height 0
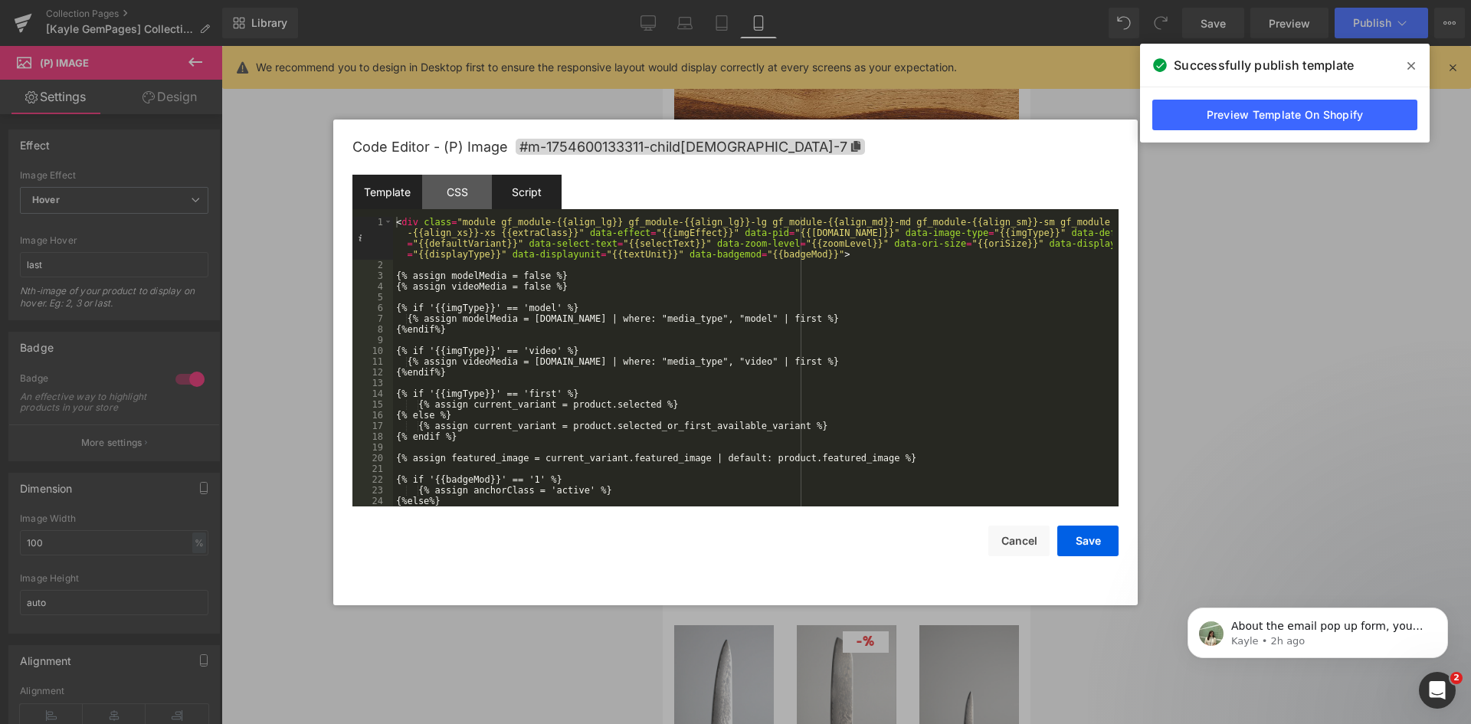
click at [528, 188] on div "Script" at bounding box center [527, 192] width 70 height 34
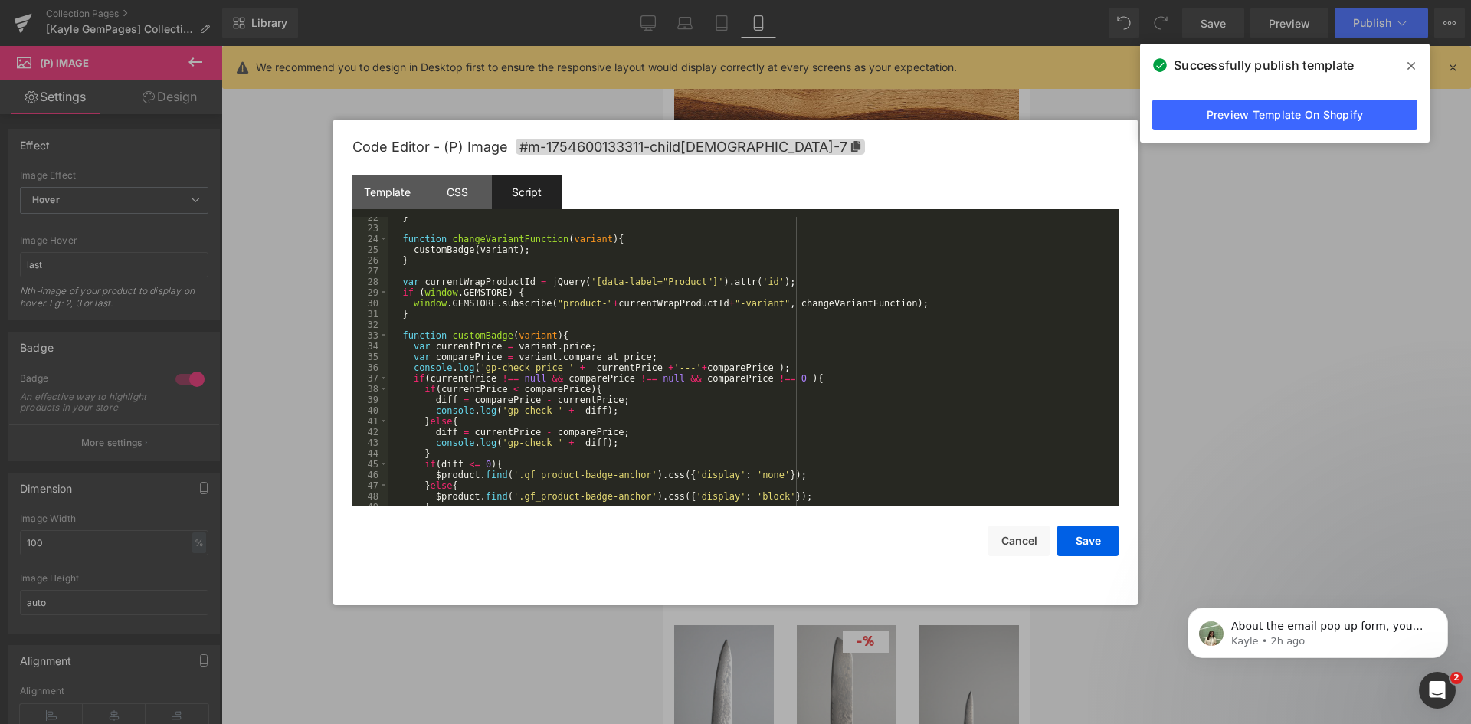
scroll to position [276, 0]
